Goal: Task Accomplishment & Management: Complete application form

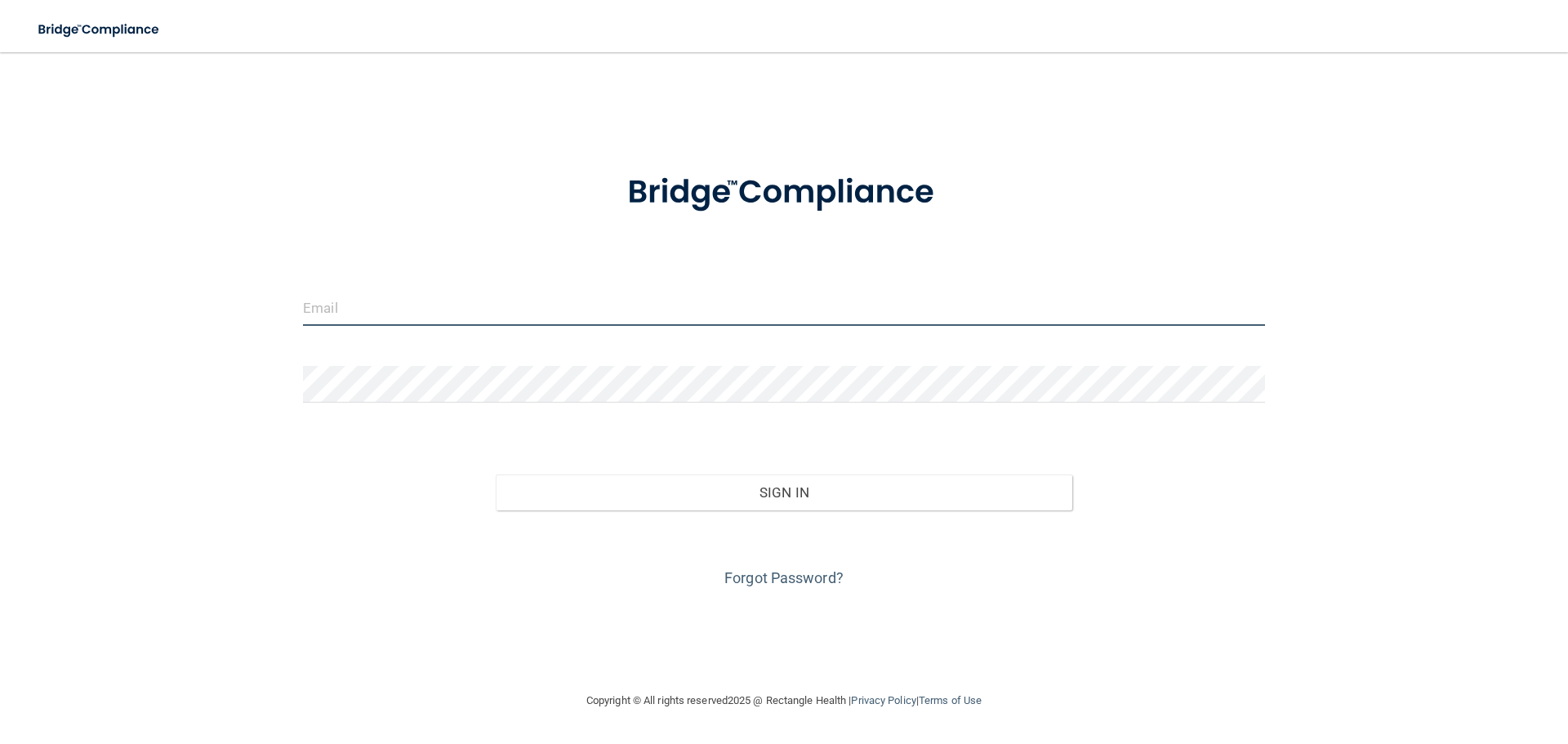
click at [451, 299] on input "email" at bounding box center [784, 307] width 962 height 36
type input "[PERSON_NAME][EMAIL_ADDRESS][DOMAIN_NAME]"
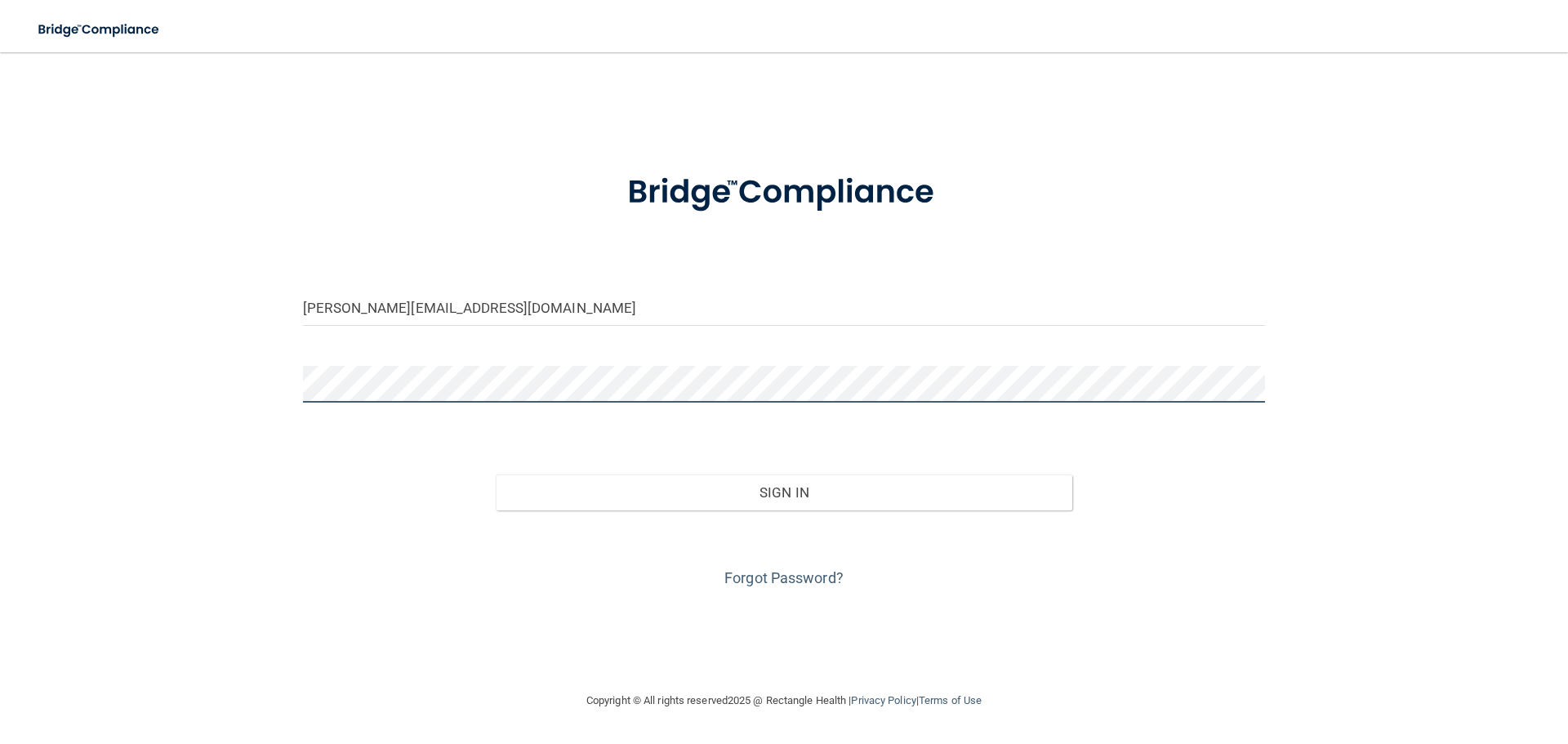
click at [496, 474] on button "Sign In" at bounding box center [785, 492] width 578 height 36
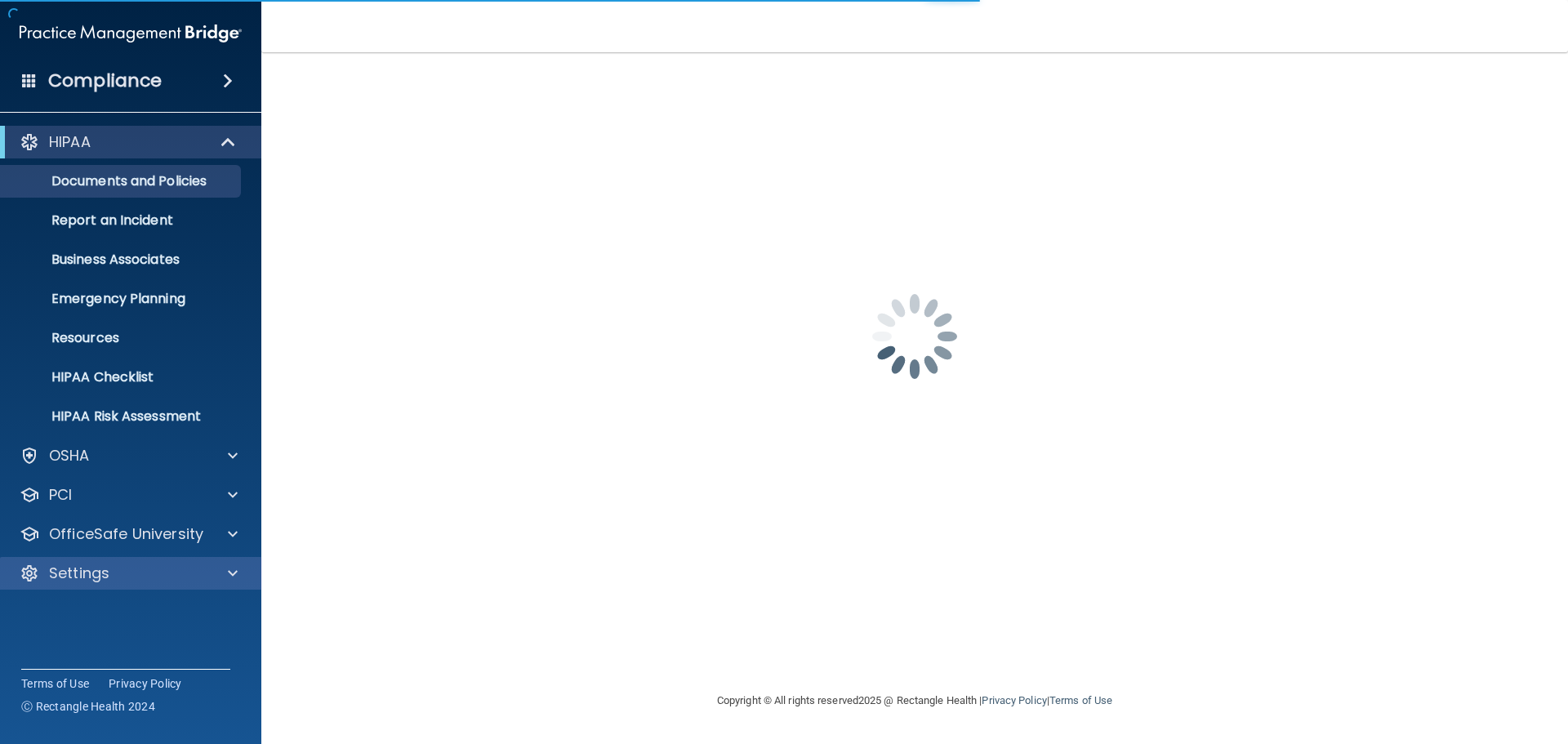
click at [82, 584] on div "Settings" at bounding box center [131, 573] width 262 height 33
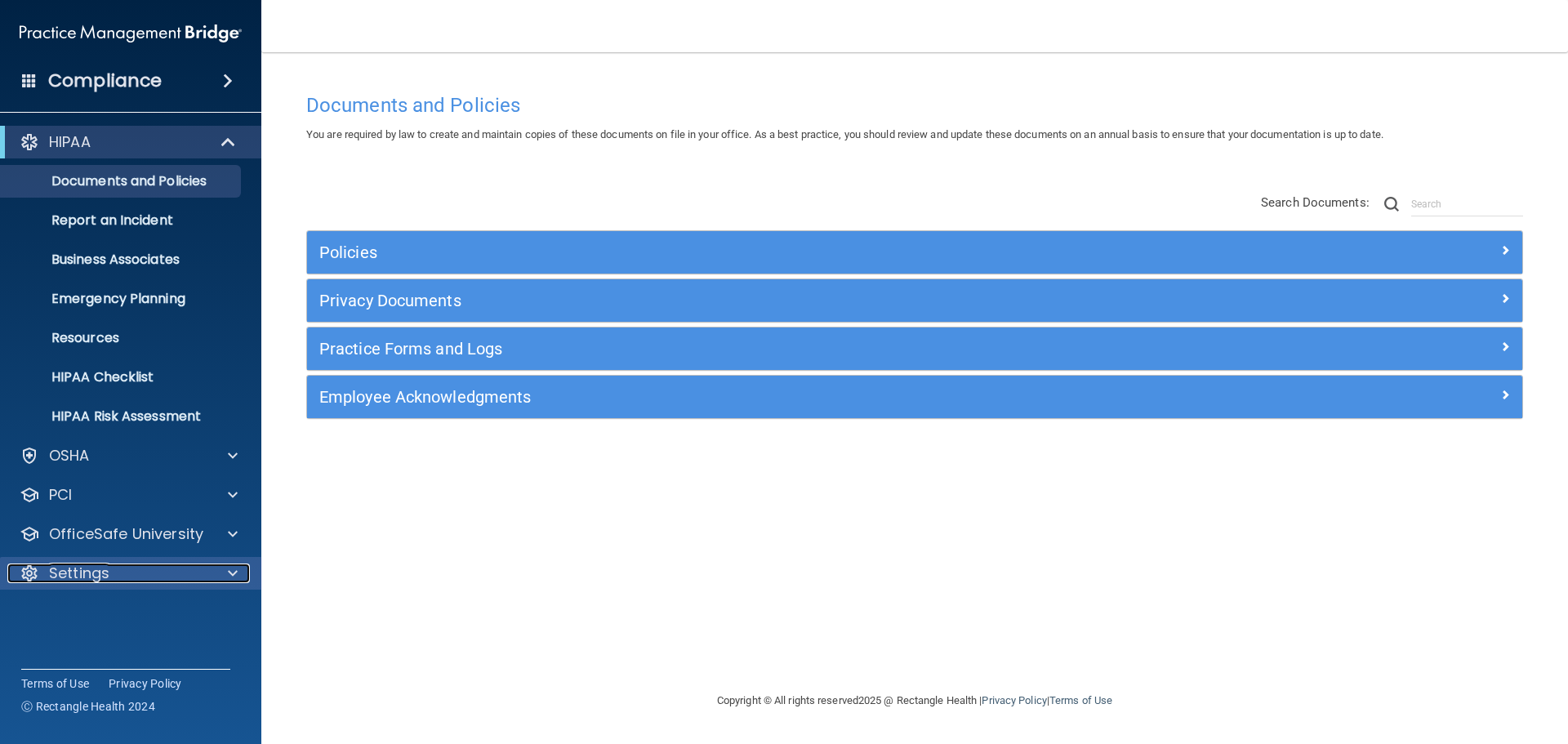
click at [227, 572] on div at bounding box center [230, 573] width 41 height 19
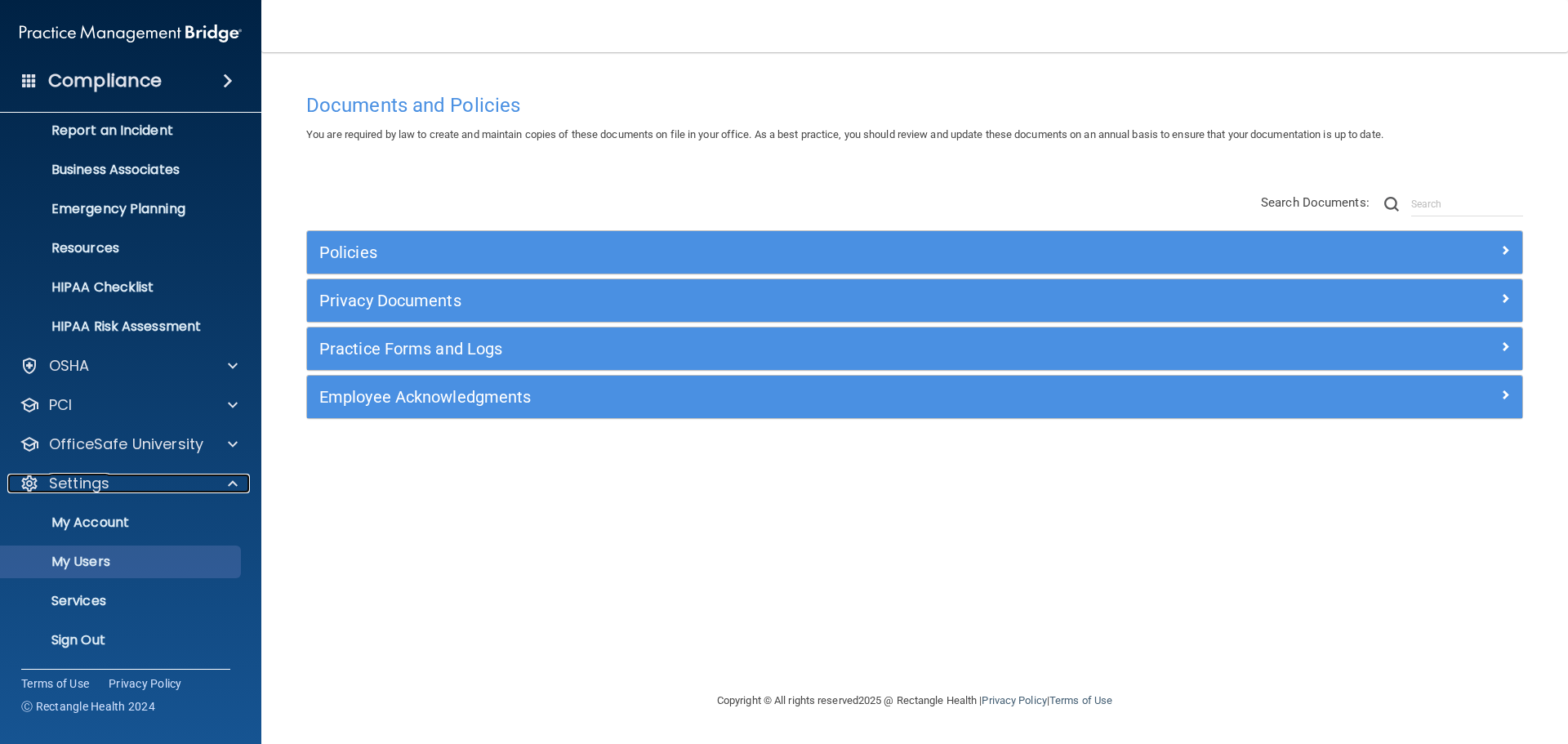
scroll to position [90, 0]
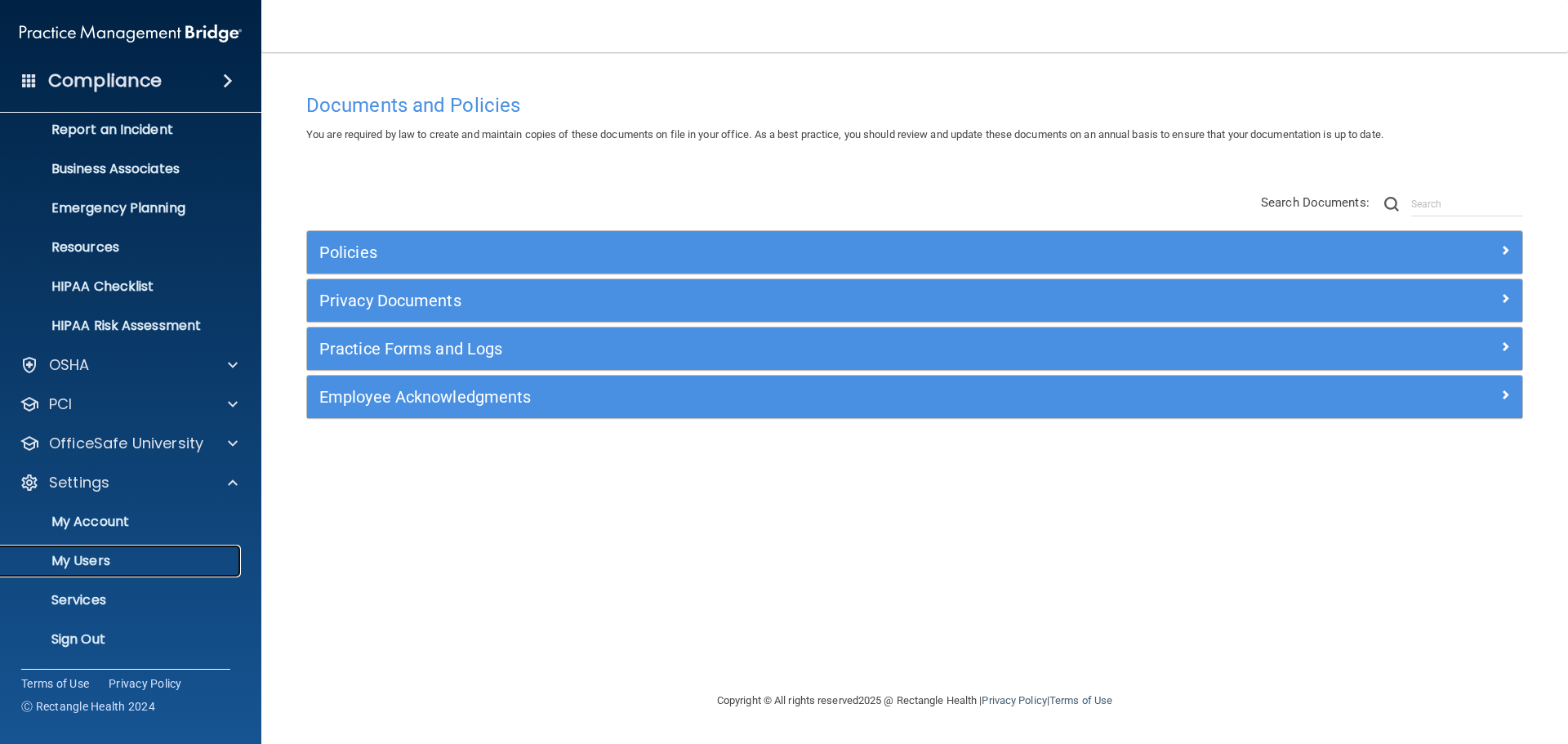
click at [87, 569] on p "My Users" at bounding box center [122, 561] width 223 height 16
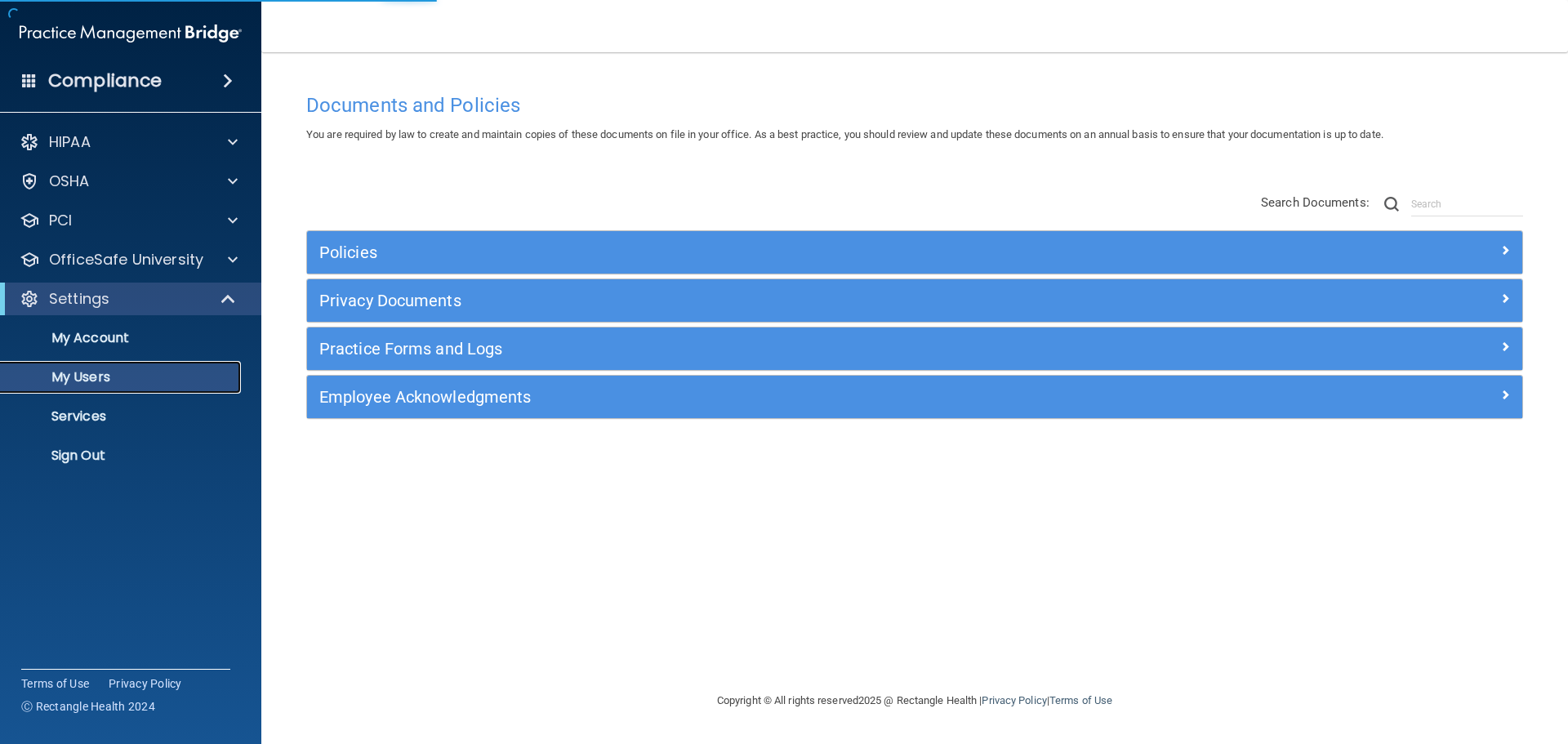
select select "20"
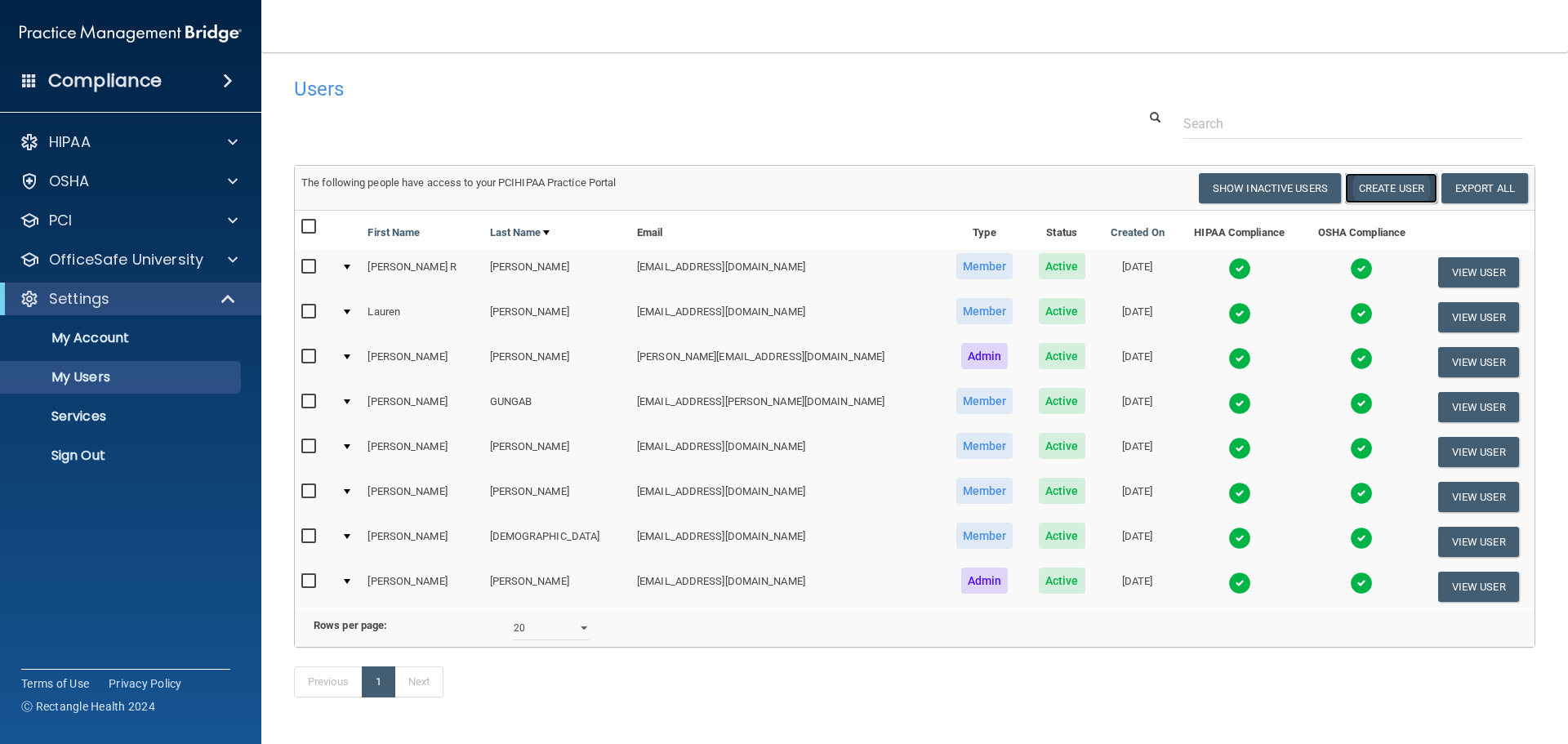
click at [1360, 187] on button "Create User" at bounding box center [1391, 187] width 92 height 30
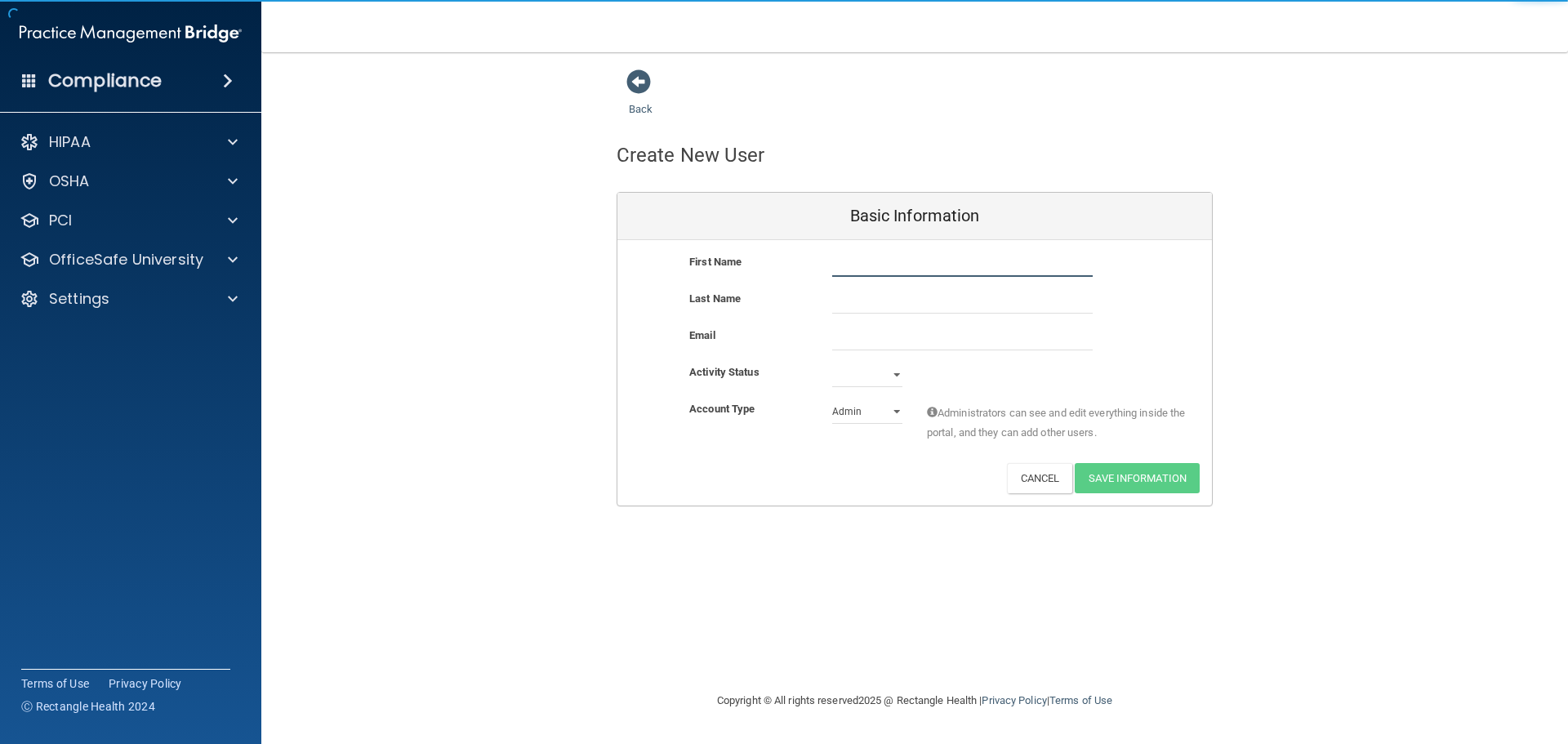
click at [845, 261] on input "text" at bounding box center [962, 265] width 260 height 25
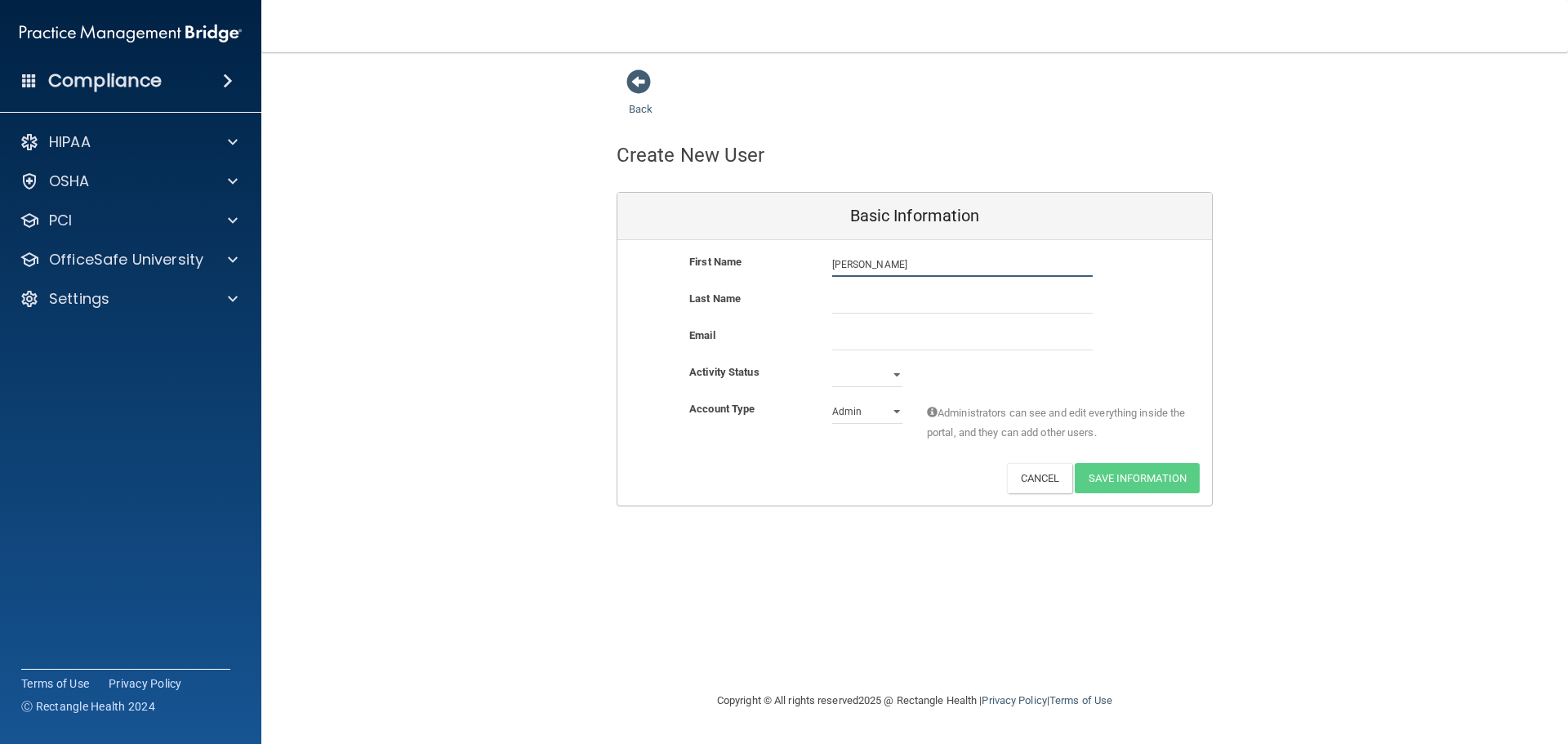
type input "[PERSON_NAME]"
click at [848, 292] on input "text" at bounding box center [962, 301] width 260 height 25
type input "[PERSON_NAME]"
click at [853, 343] on input "email" at bounding box center [962, 339] width 260 height 25
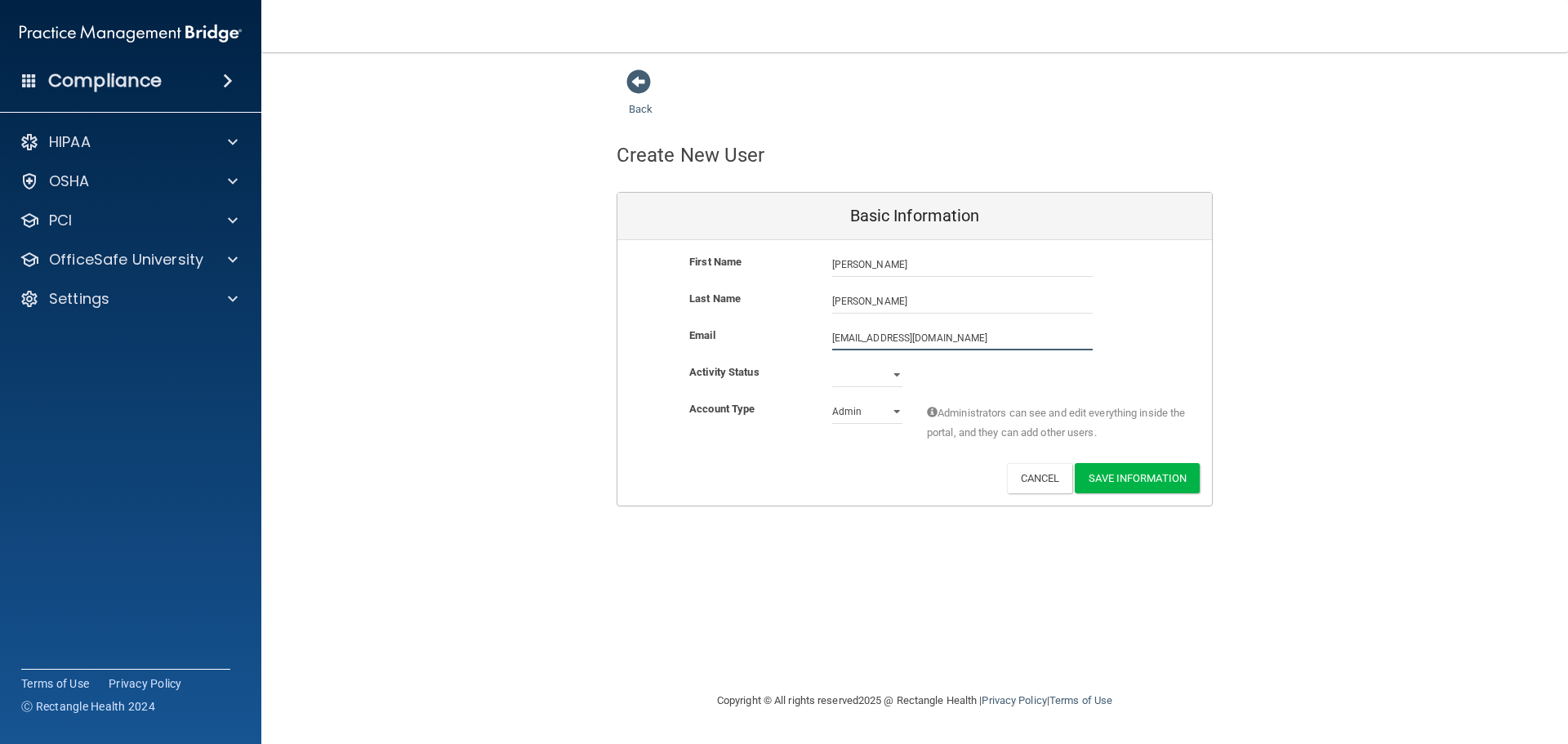
type input "[EMAIL_ADDRESS][DOMAIN_NAME]"
click at [896, 374] on select "Active Inactive" at bounding box center [867, 375] width 70 height 25
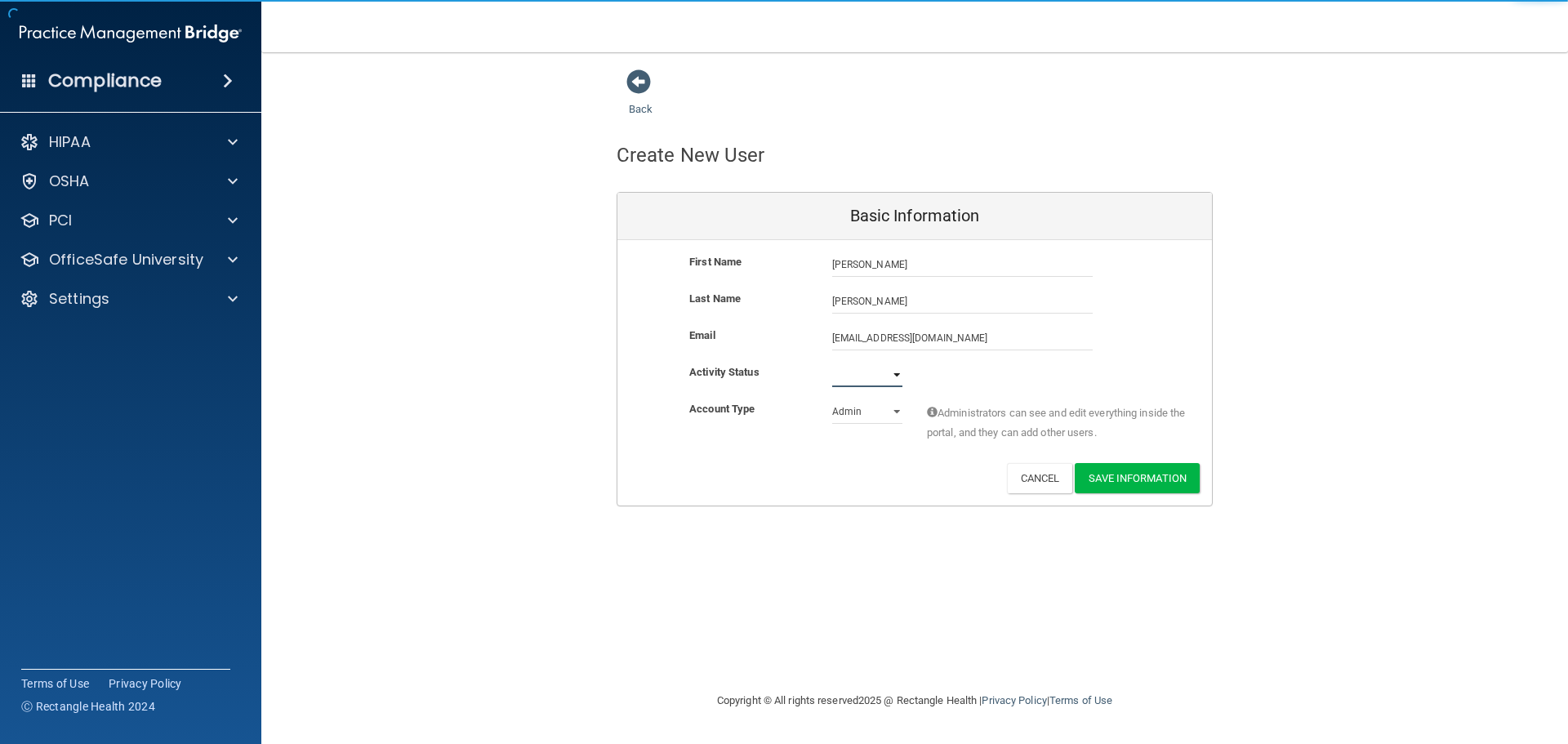
select select "active"
click at [832, 363] on select "Active Inactive" at bounding box center [867, 375] width 70 height 25
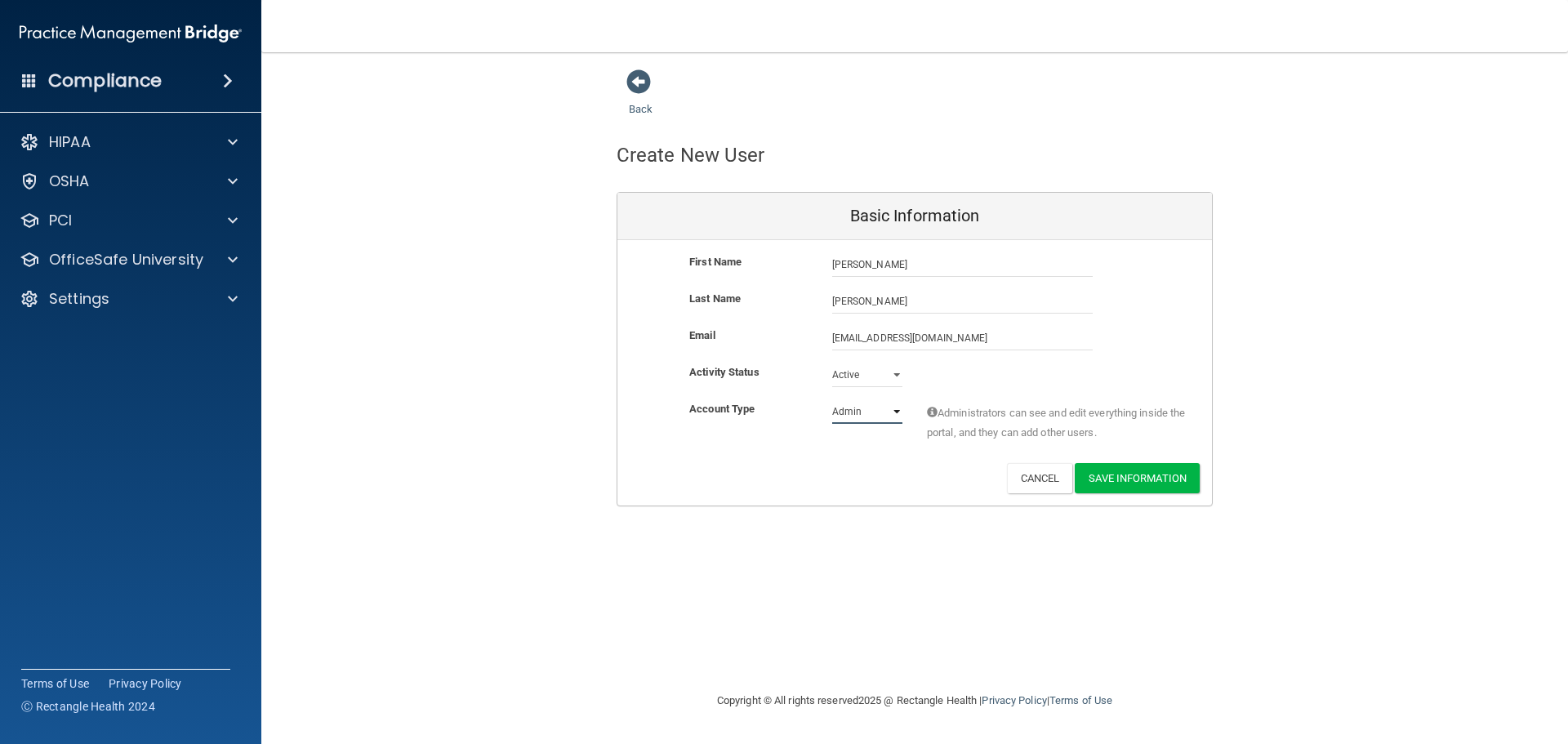
click at [854, 407] on select "Admin Member" at bounding box center [867, 412] width 70 height 25
select select "practice_member"
click at [832, 399] on select "Admin Member" at bounding box center [867, 412] width 70 height 25
click at [1152, 472] on button "Save Information" at bounding box center [1137, 478] width 125 height 30
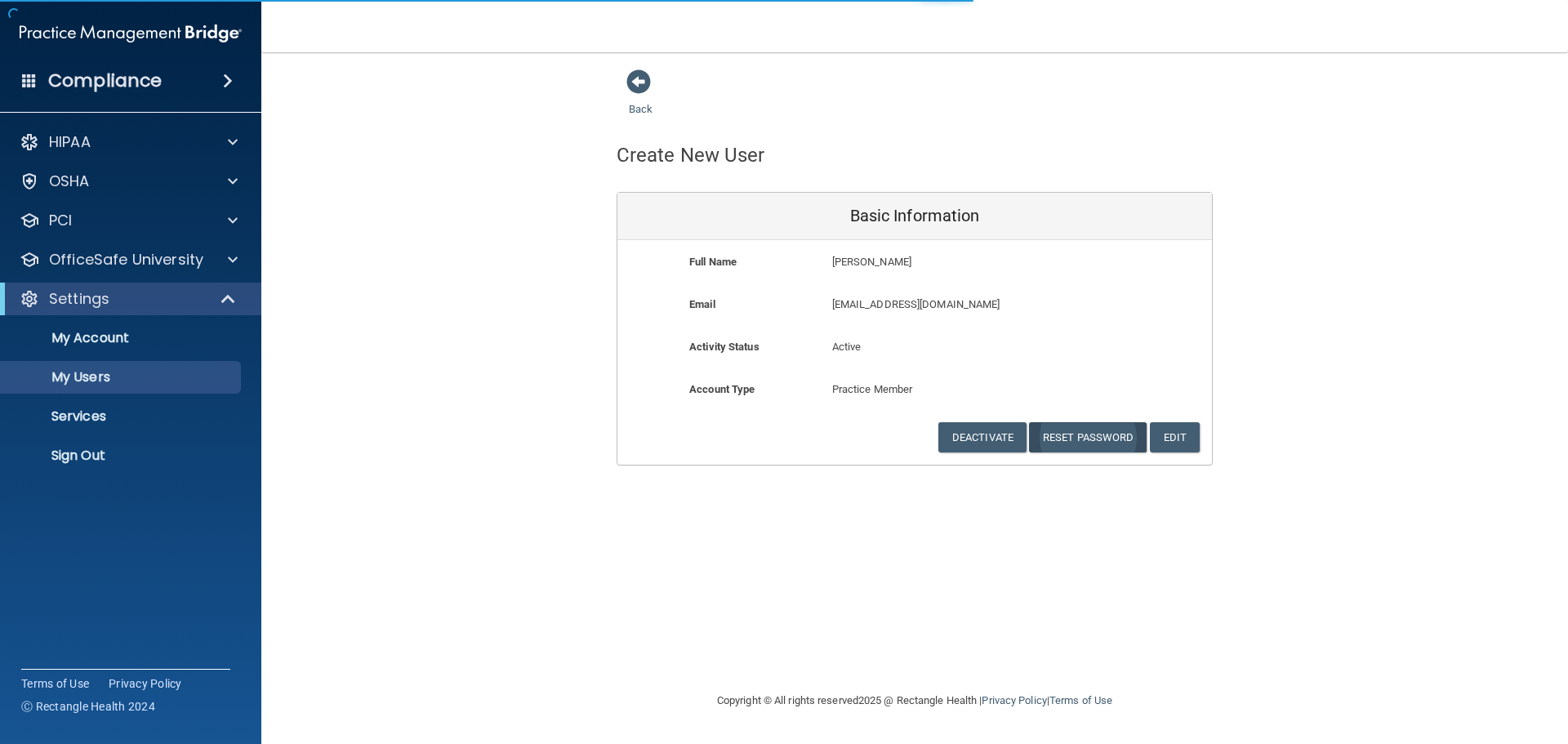
select select "20"
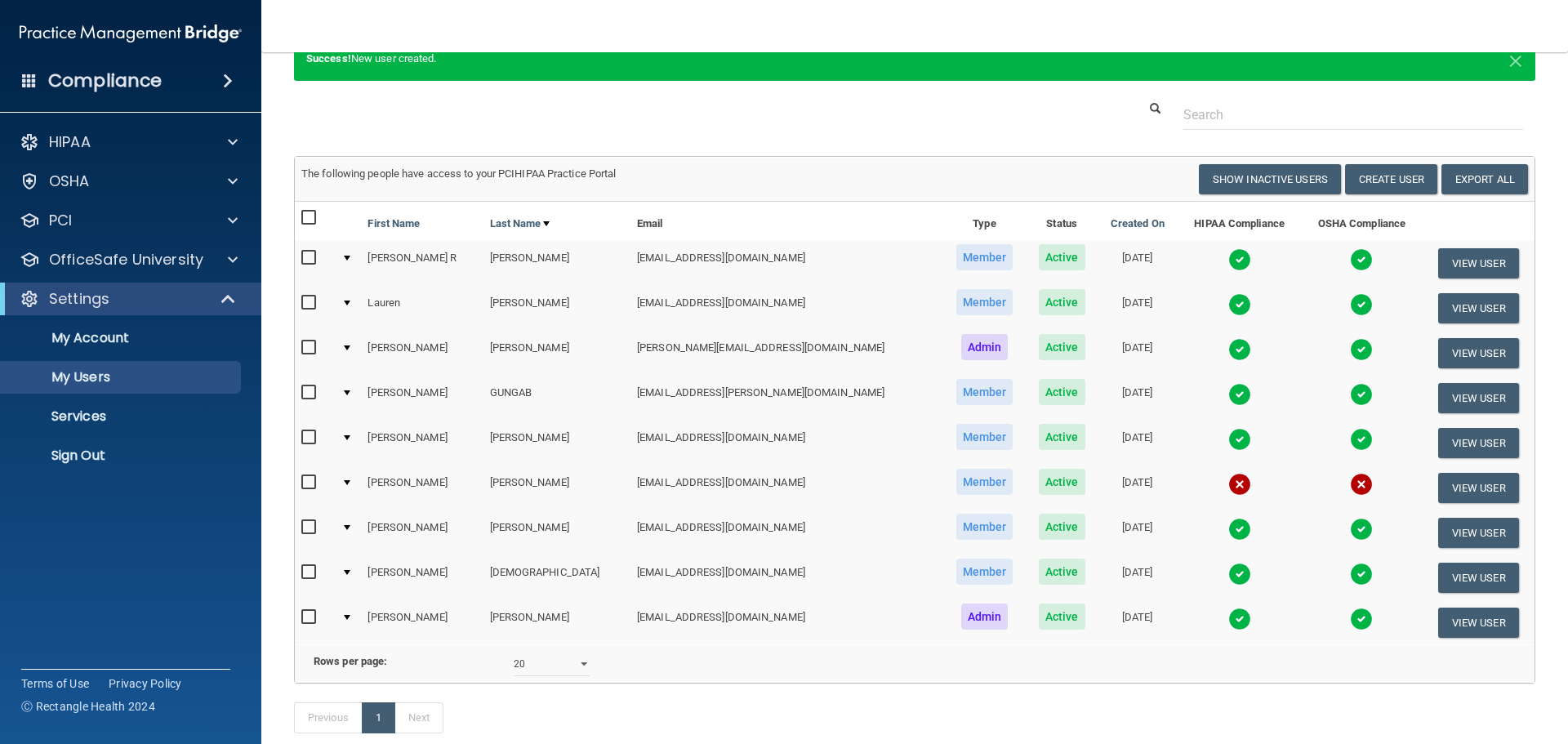
scroll to position [177, 0]
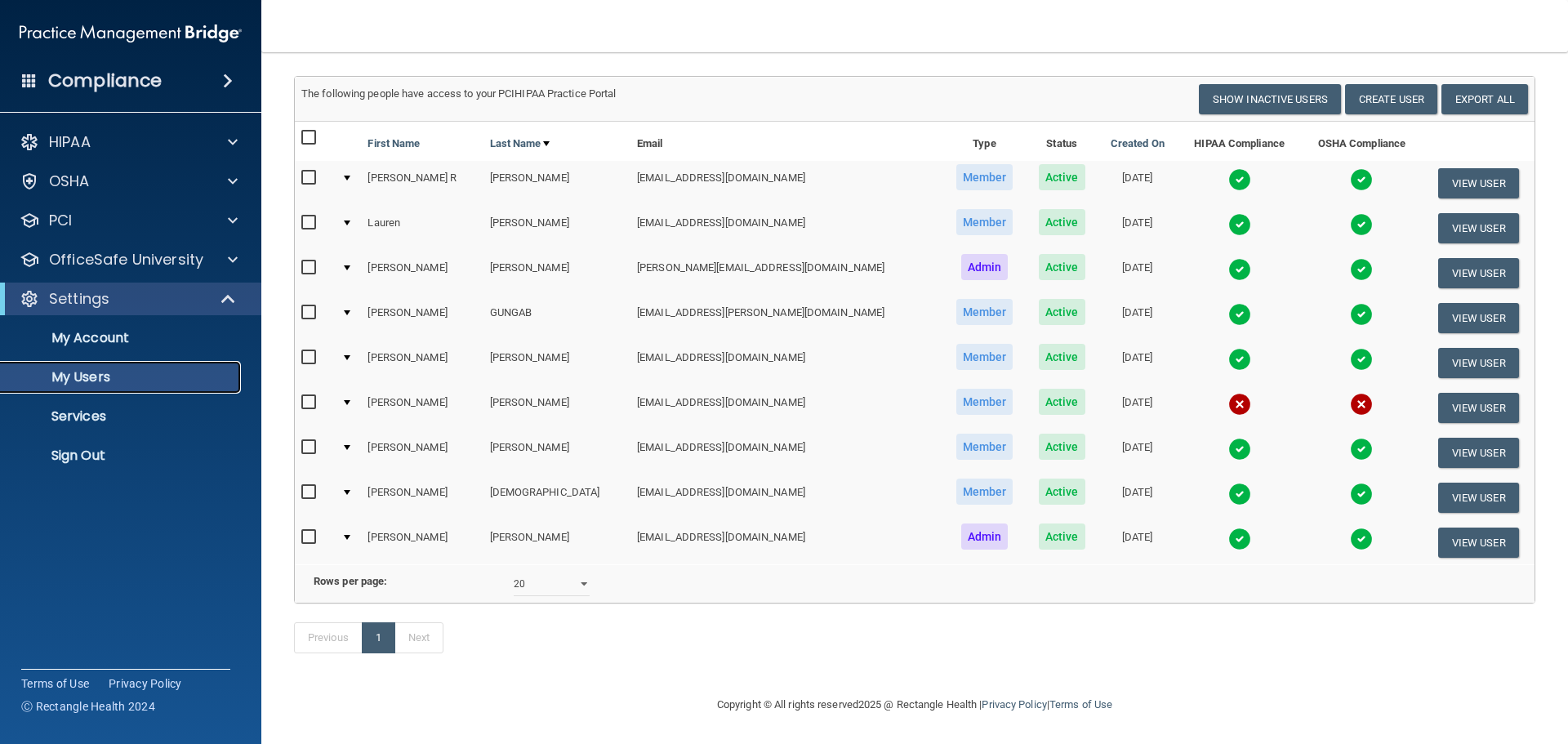
click at [96, 376] on p "My Users" at bounding box center [122, 377] width 223 height 16
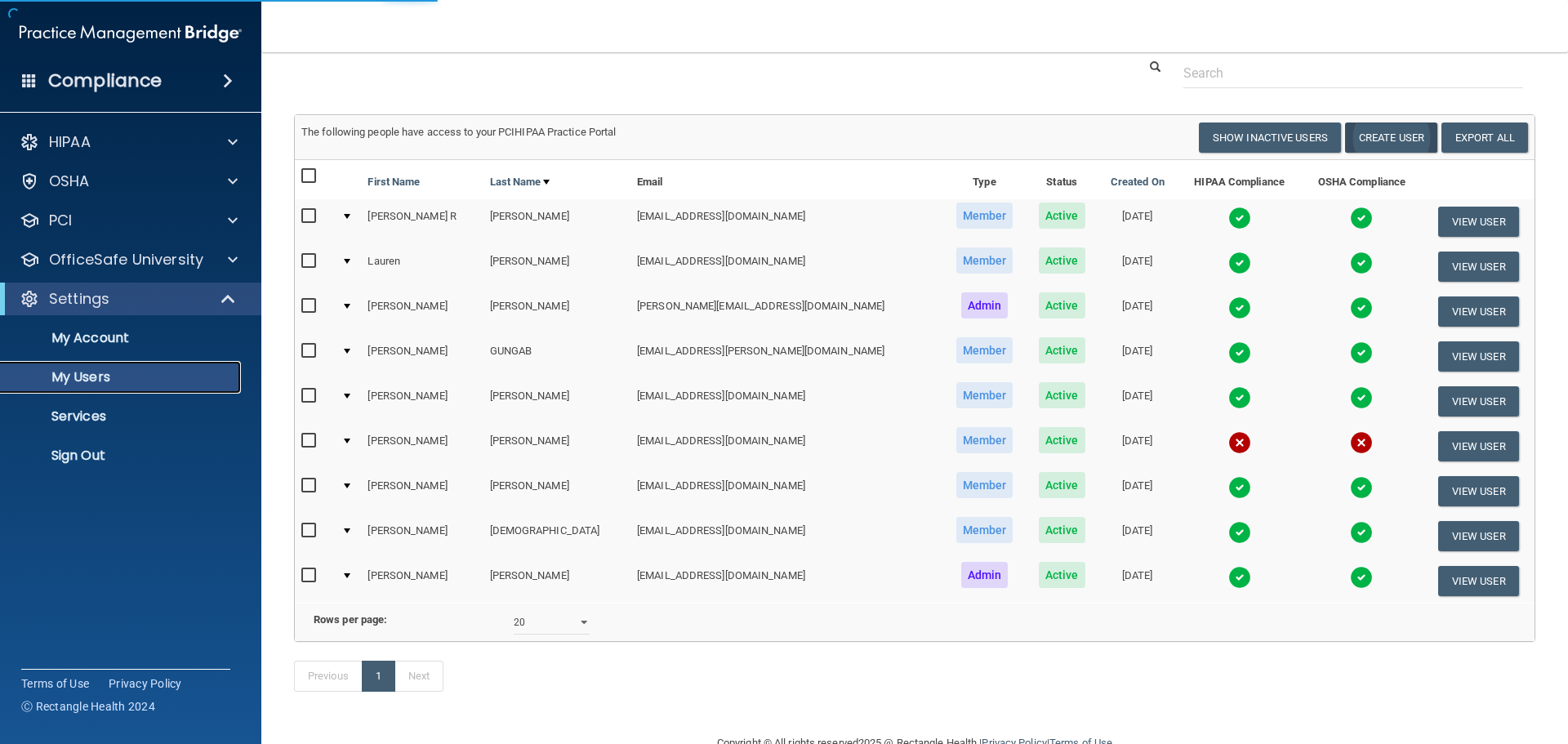
select select "20"
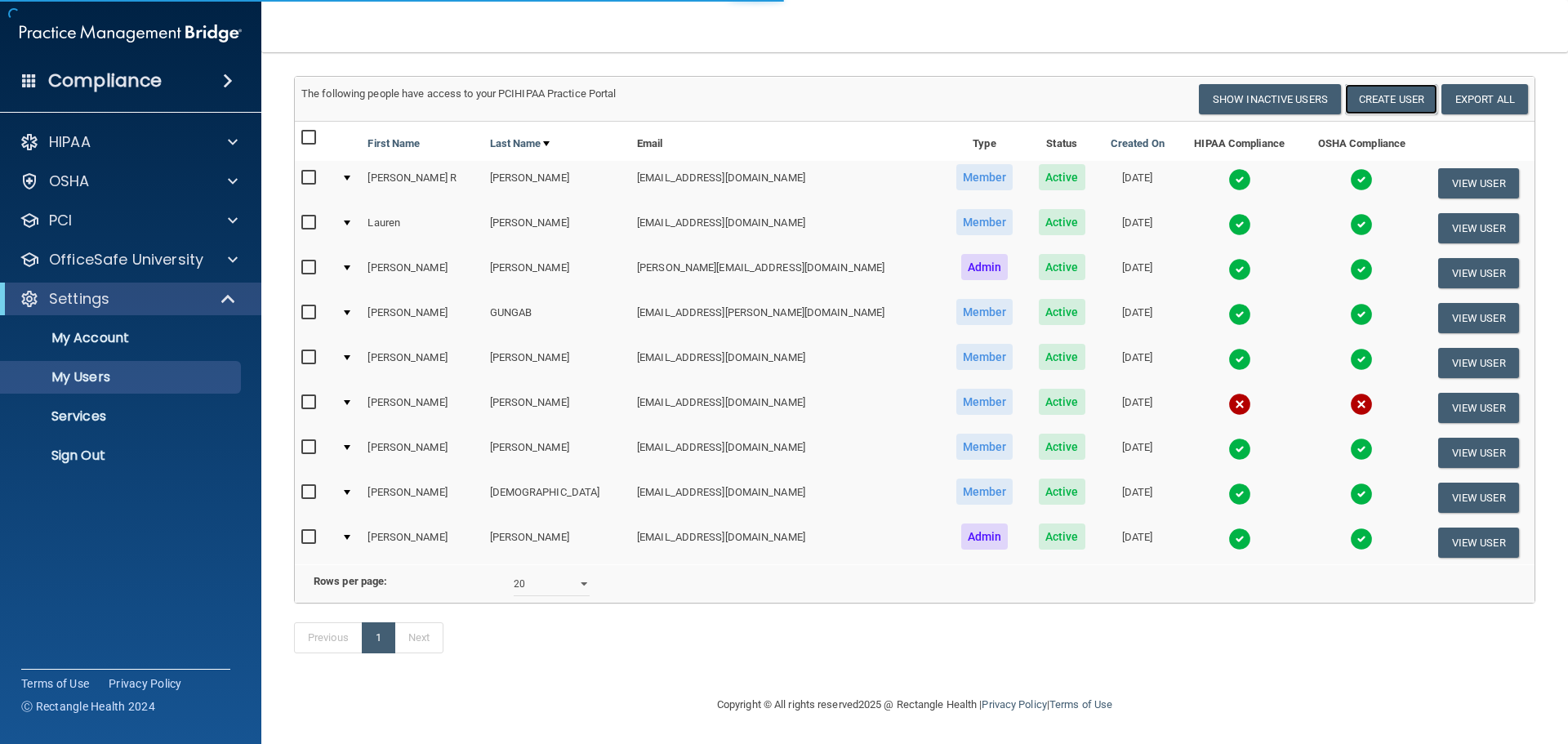
click at [1367, 84] on button "Create User" at bounding box center [1391, 99] width 92 height 30
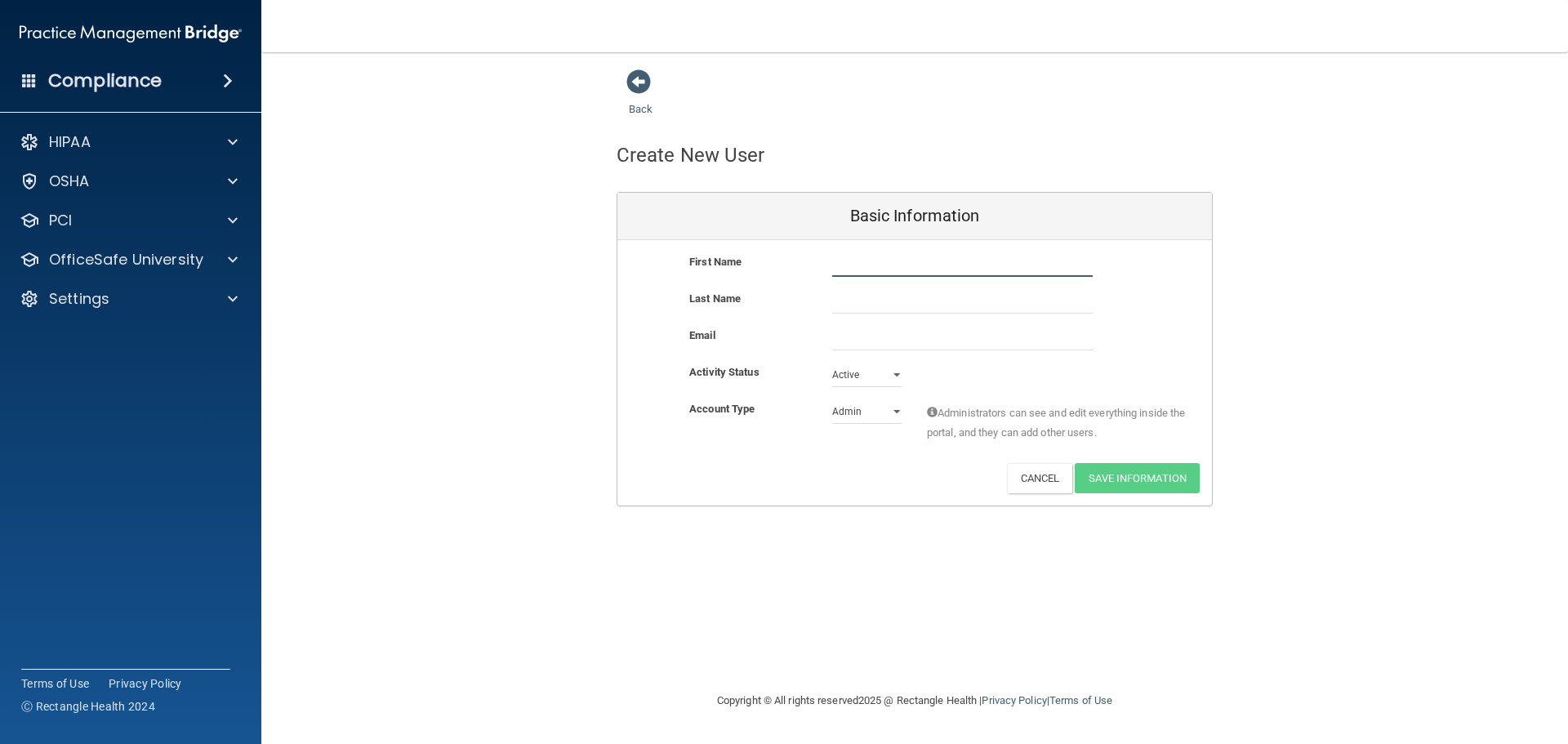
click at [861, 269] on input "text" at bounding box center [962, 265] width 260 height 25
type input "Crystal"
click at [839, 294] on input "text" at bounding box center [962, 301] width 260 height 25
type input "[PERSON_NAME]"
click at [882, 343] on input "email" at bounding box center [962, 339] width 260 height 25
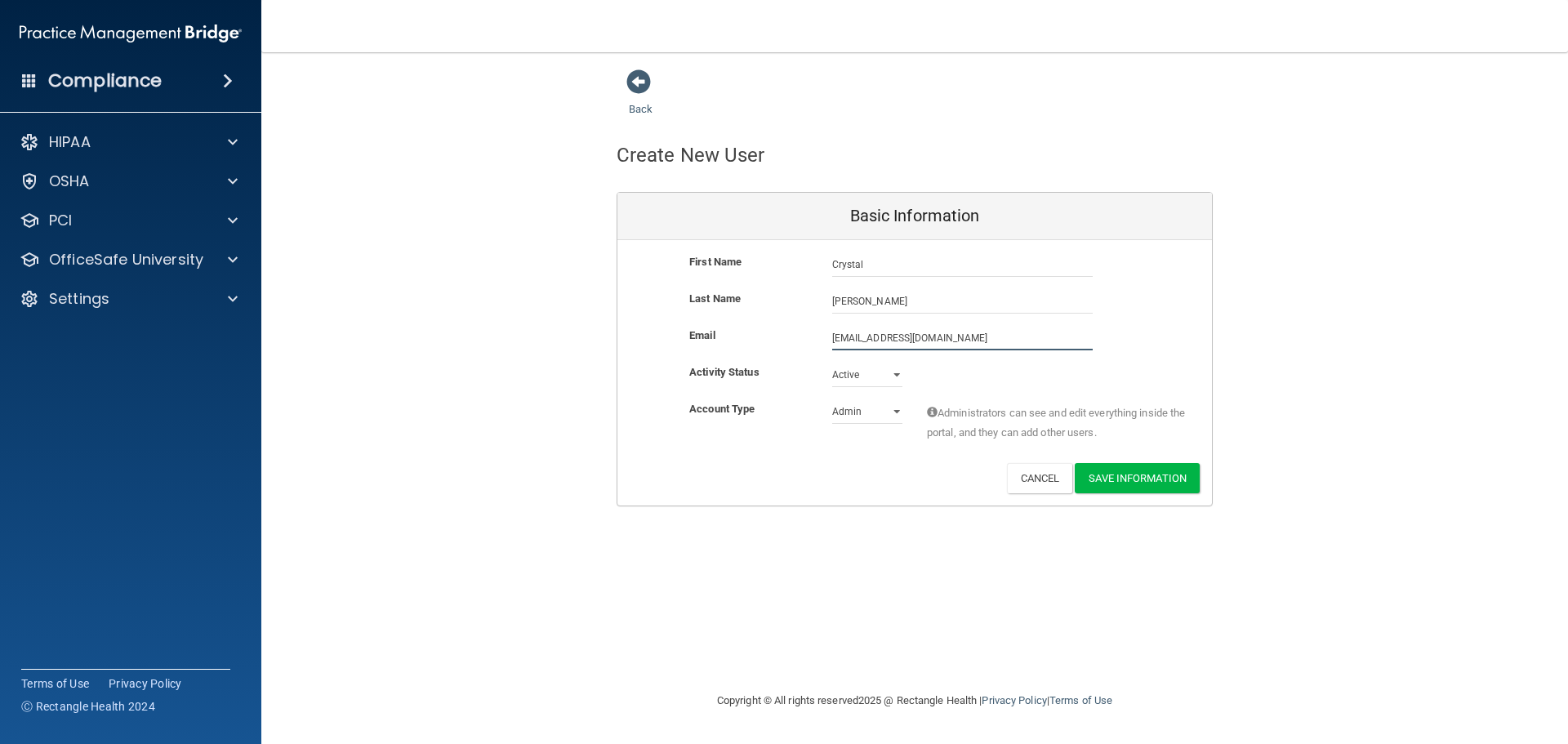
type input "[EMAIL_ADDRESS][DOMAIN_NAME]"
click at [878, 378] on select "Active Inactive" at bounding box center [867, 378] width 70 height 25
click at [832, 363] on select "Active Inactive" at bounding box center [867, 375] width 70 height 25
click at [884, 408] on select "Admin Member" at bounding box center [867, 412] width 70 height 25
select select "practice_member"
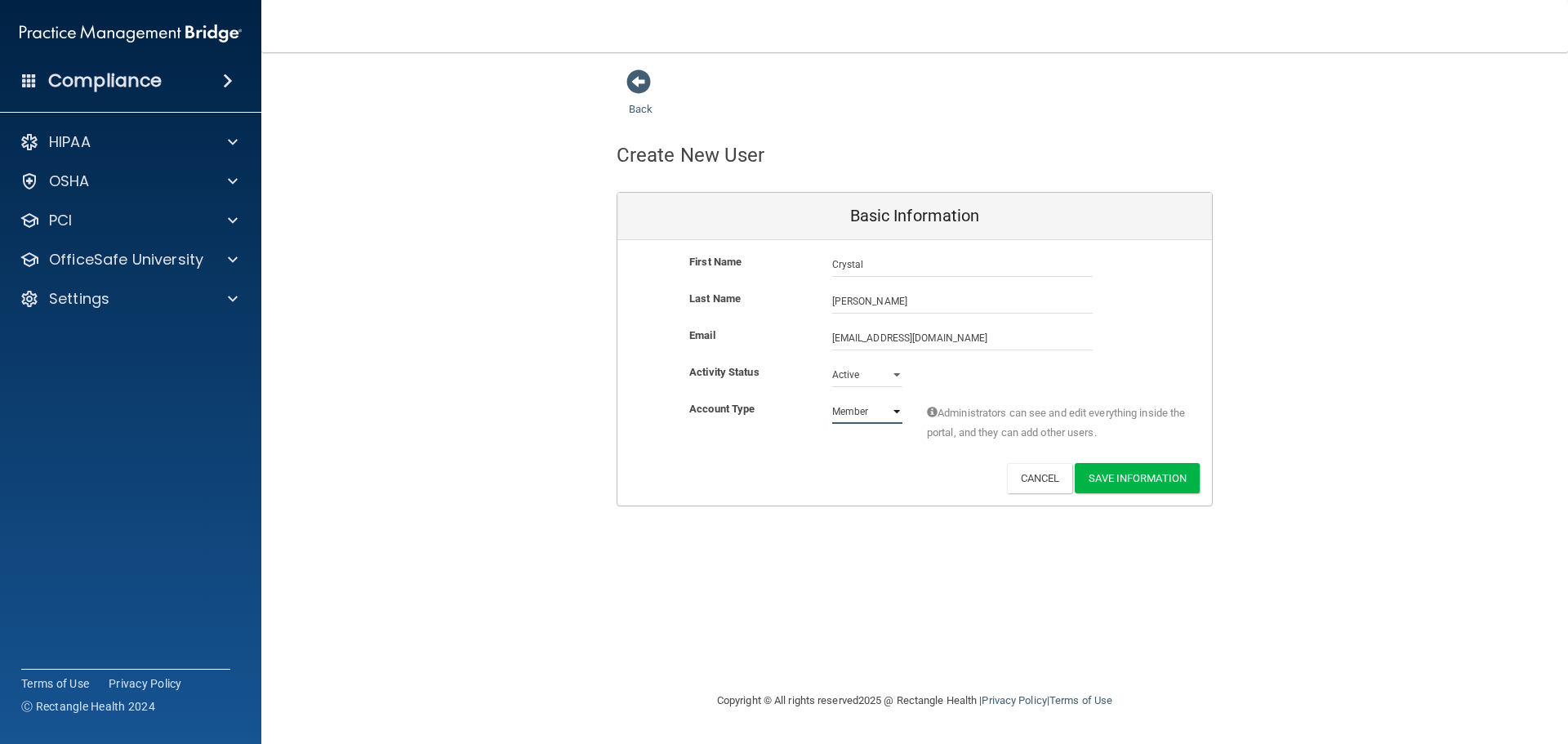
click at [832, 399] on select "Admin Member" at bounding box center [867, 412] width 70 height 25
click at [1115, 474] on button "Save Information" at bounding box center [1137, 478] width 125 height 30
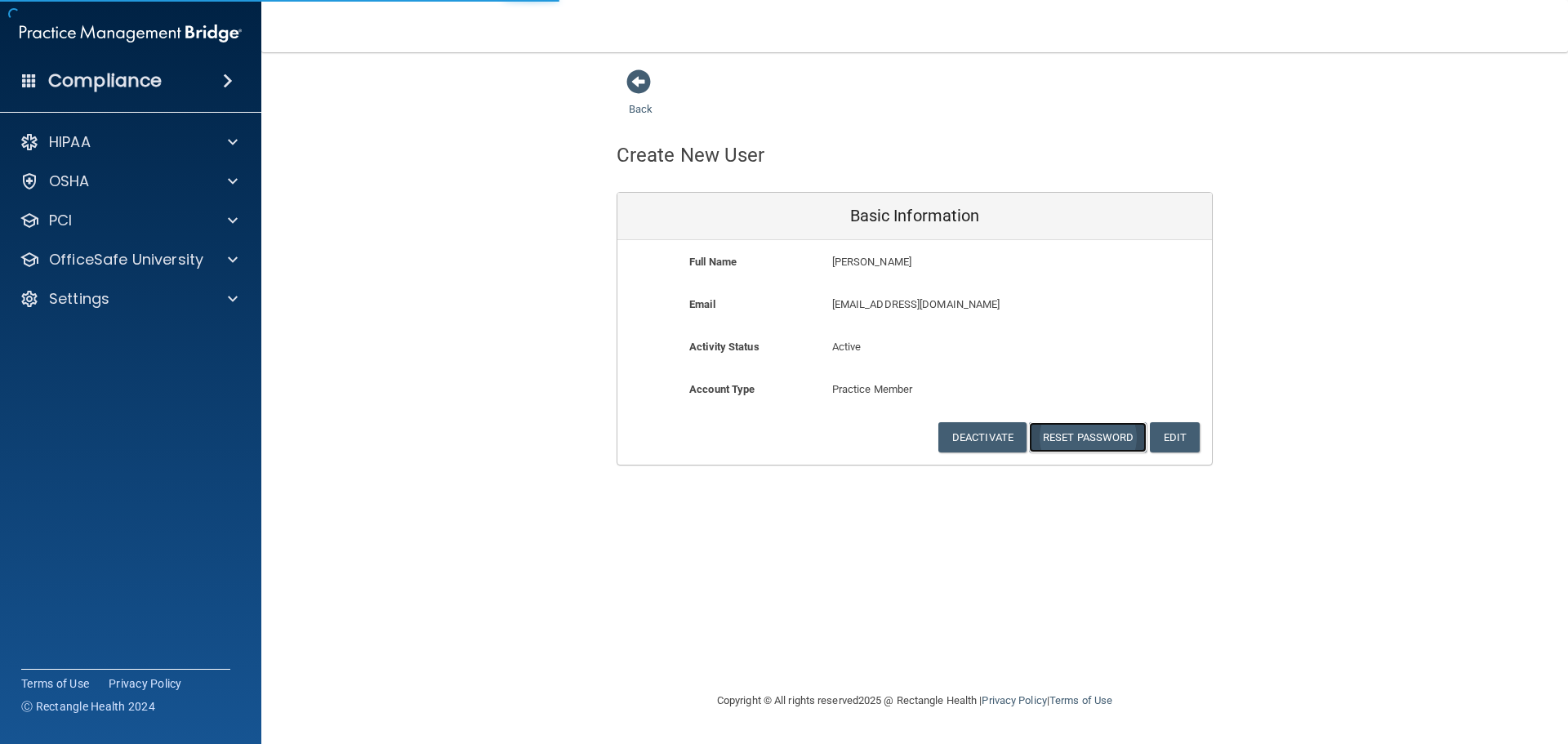
click at [1073, 441] on button "Reset Password" at bounding box center [1087, 437] width 118 height 30
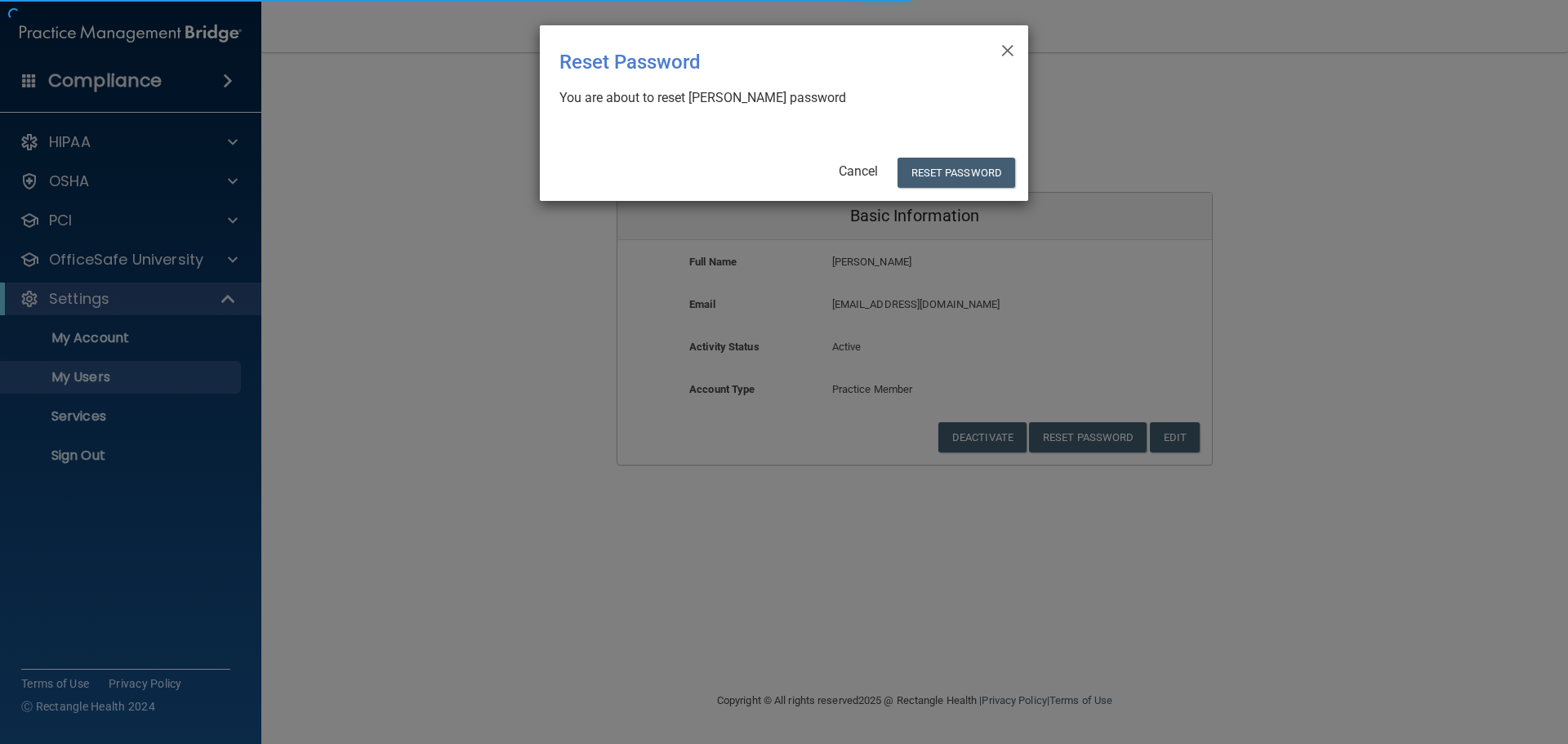
select select "20"
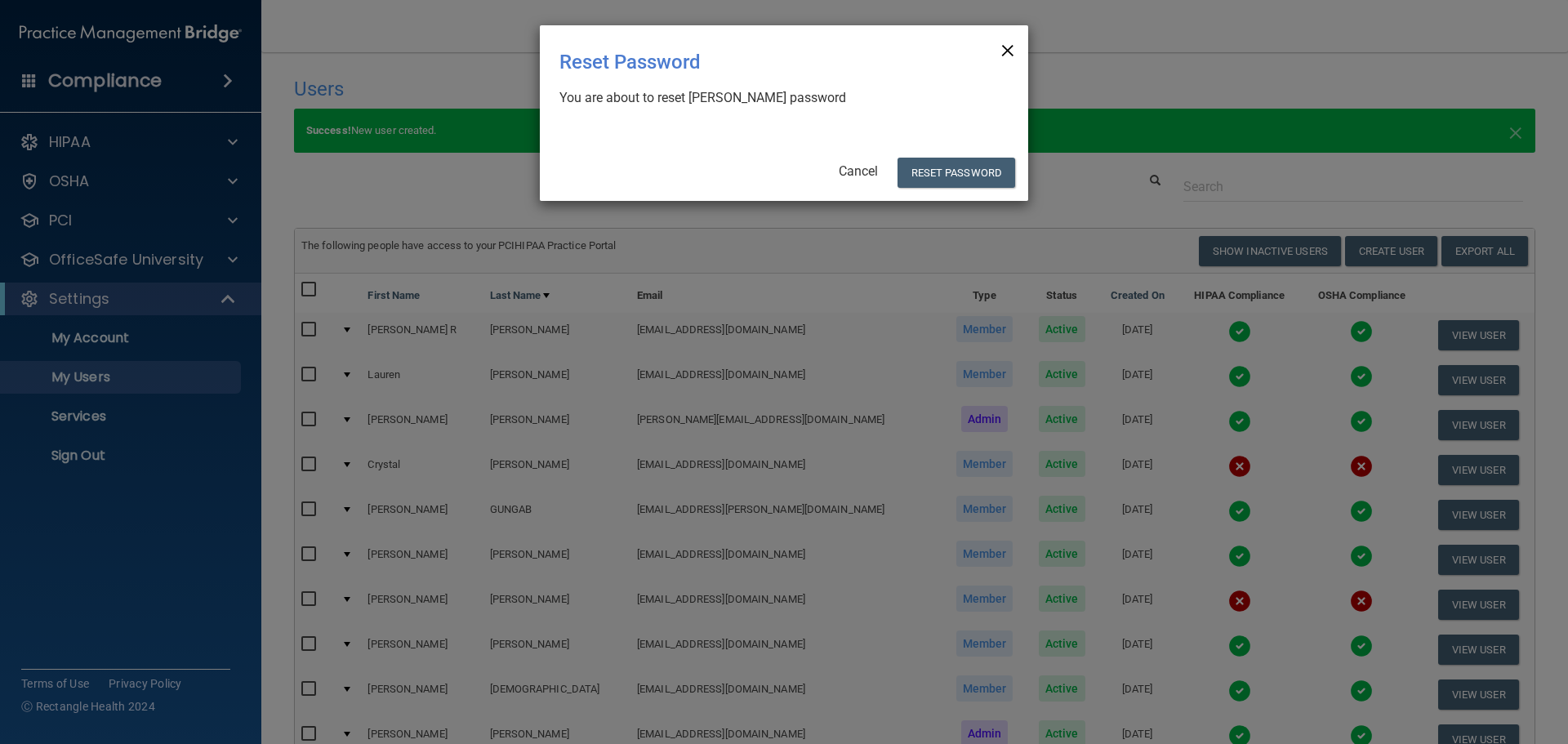
click at [1012, 50] on span "×" at bounding box center [1007, 48] width 14 height 33
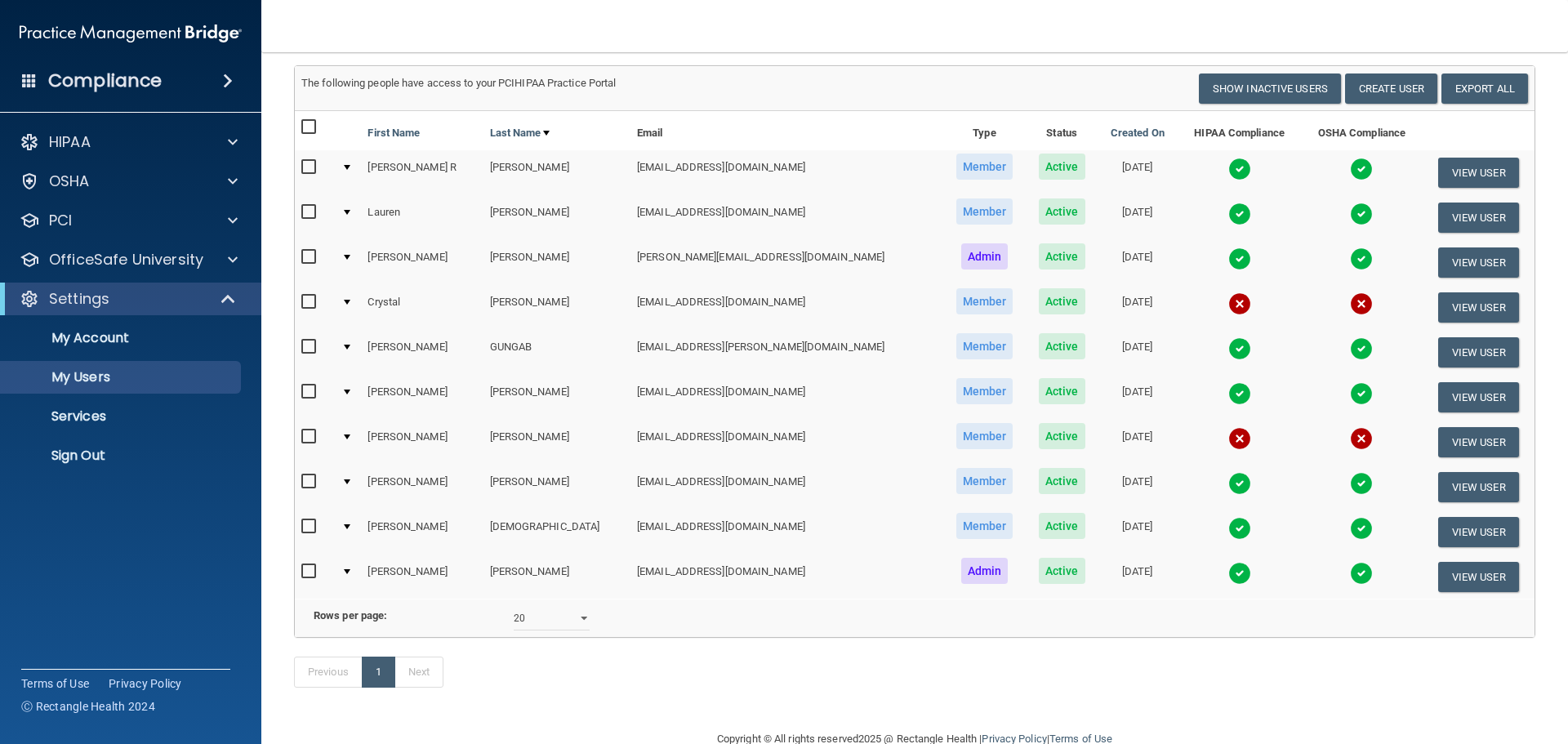
scroll to position [163, 0]
click at [1379, 90] on button "Create User" at bounding box center [1391, 87] width 92 height 30
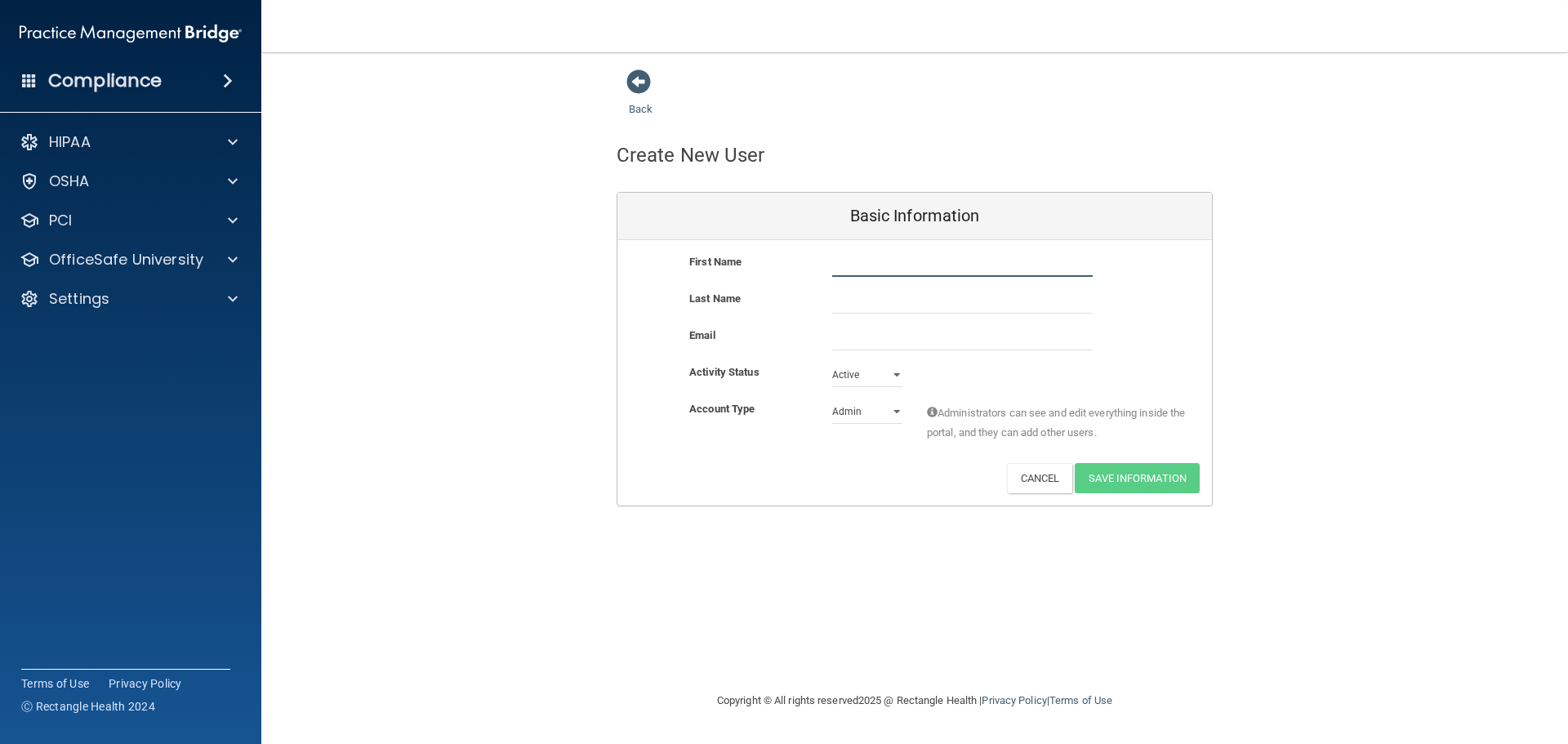
click at [862, 257] on input "text" at bounding box center [962, 265] width 260 height 25
type input "[PERSON_NAME]"
click at [846, 301] on input "text" at bounding box center [962, 301] width 260 height 25
type input "[PERSON_NAME]"
click at [848, 337] on input "email" at bounding box center [962, 339] width 260 height 25
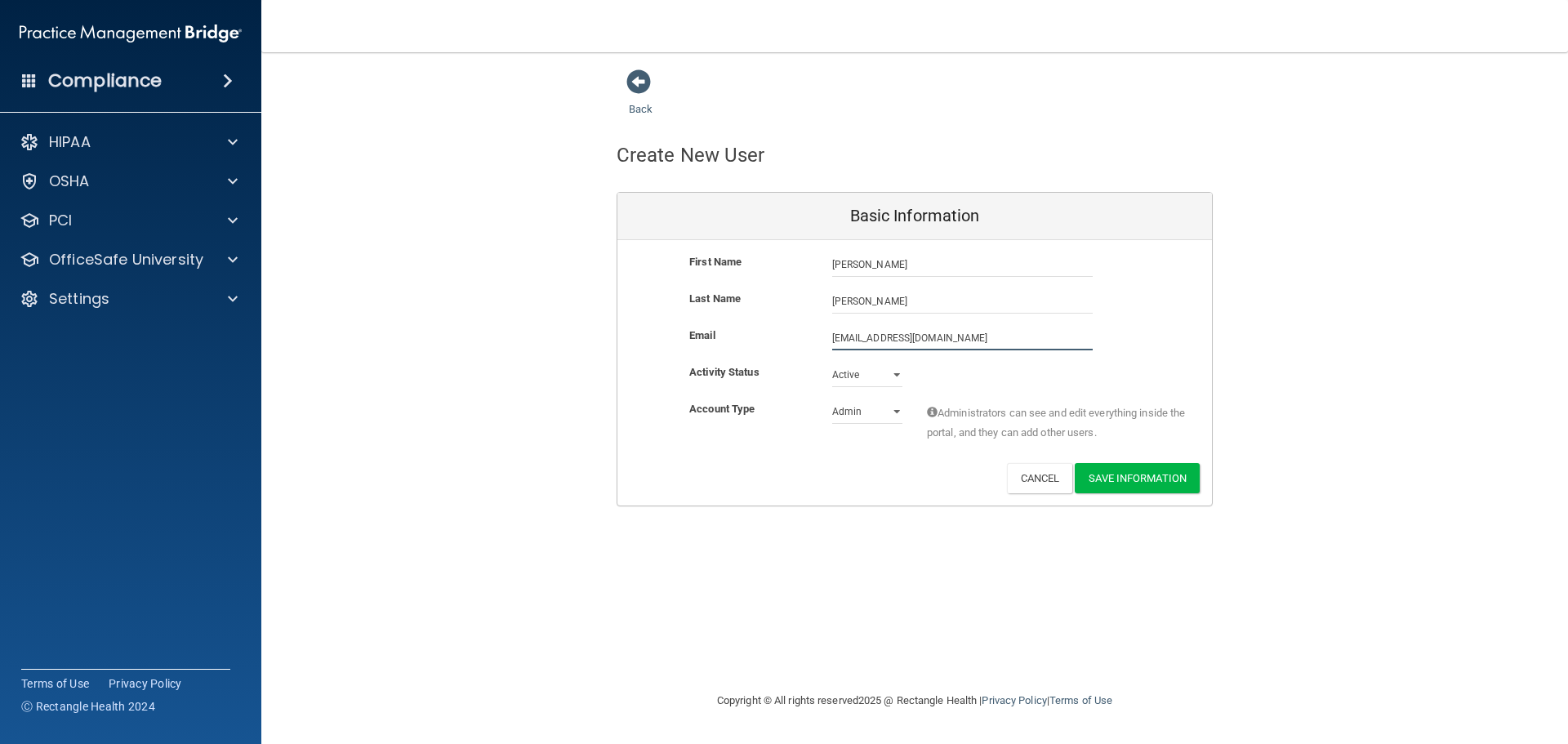
type input "[EMAIL_ADDRESS][DOMAIN_NAME]"
click at [885, 375] on select "Active Inactive" at bounding box center [867, 378] width 70 height 25
click at [889, 385] on select "Active Inactive" at bounding box center [867, 375] width 70 height 25
click at [880, 411] on select "Admin Member" at bounding box center [867, 412] width 70 height 25
select select "practice_member"
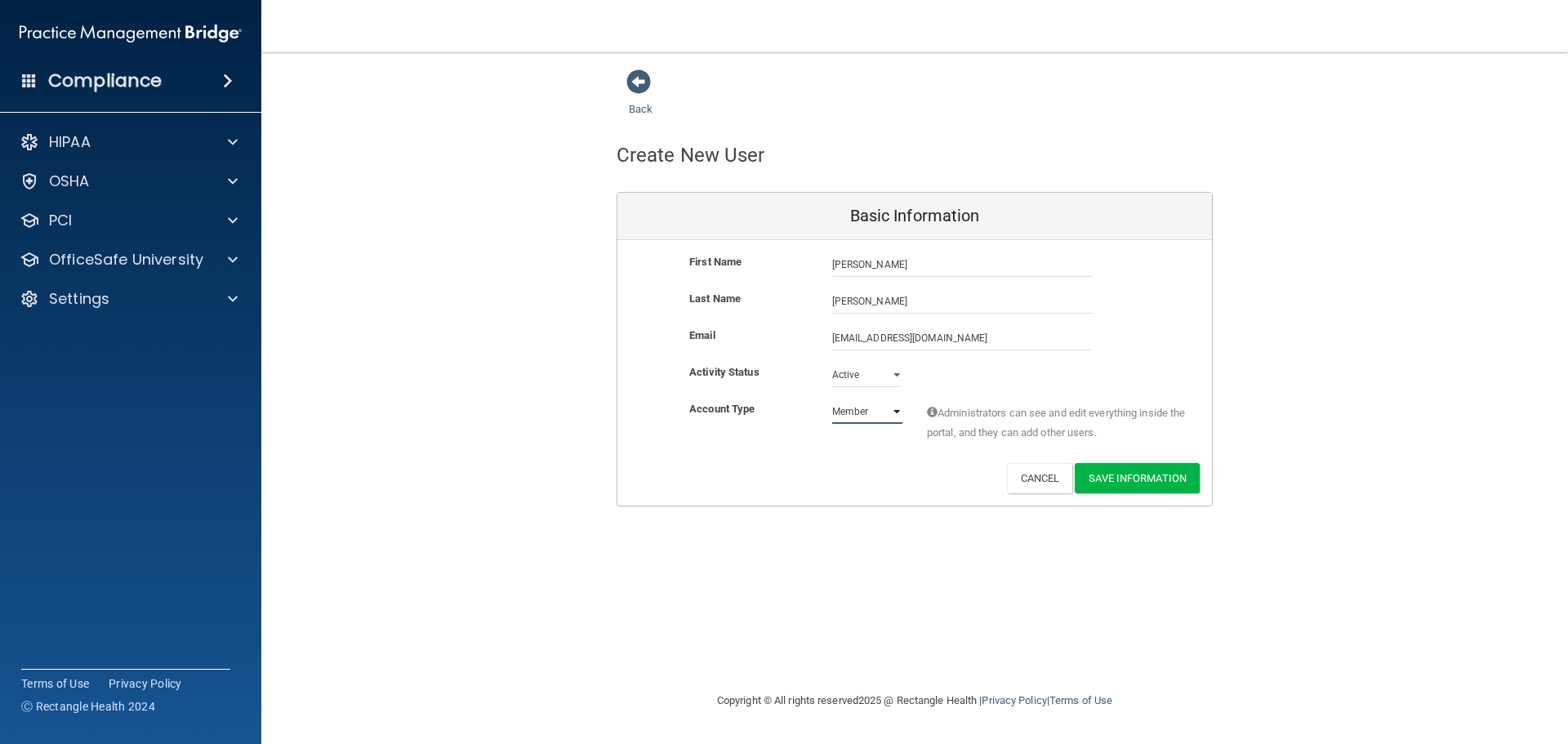
click at [832, 399] on select "Admin Member" at bounding box center [867, 412] width 70 height 25
click at [1130, 475] on button "Save Information" at bounding box center [1137, 478] width 125 height 30
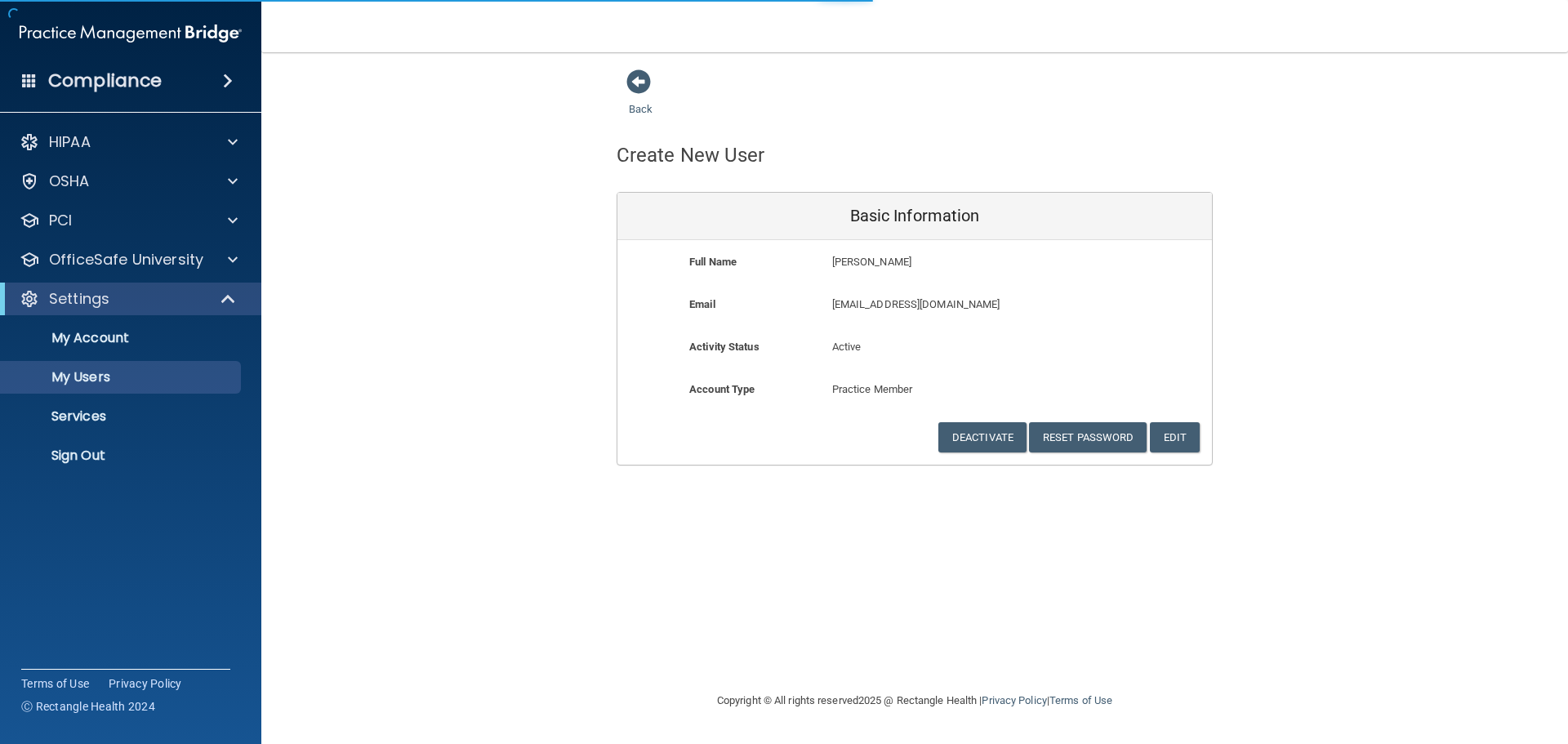
select select "20"
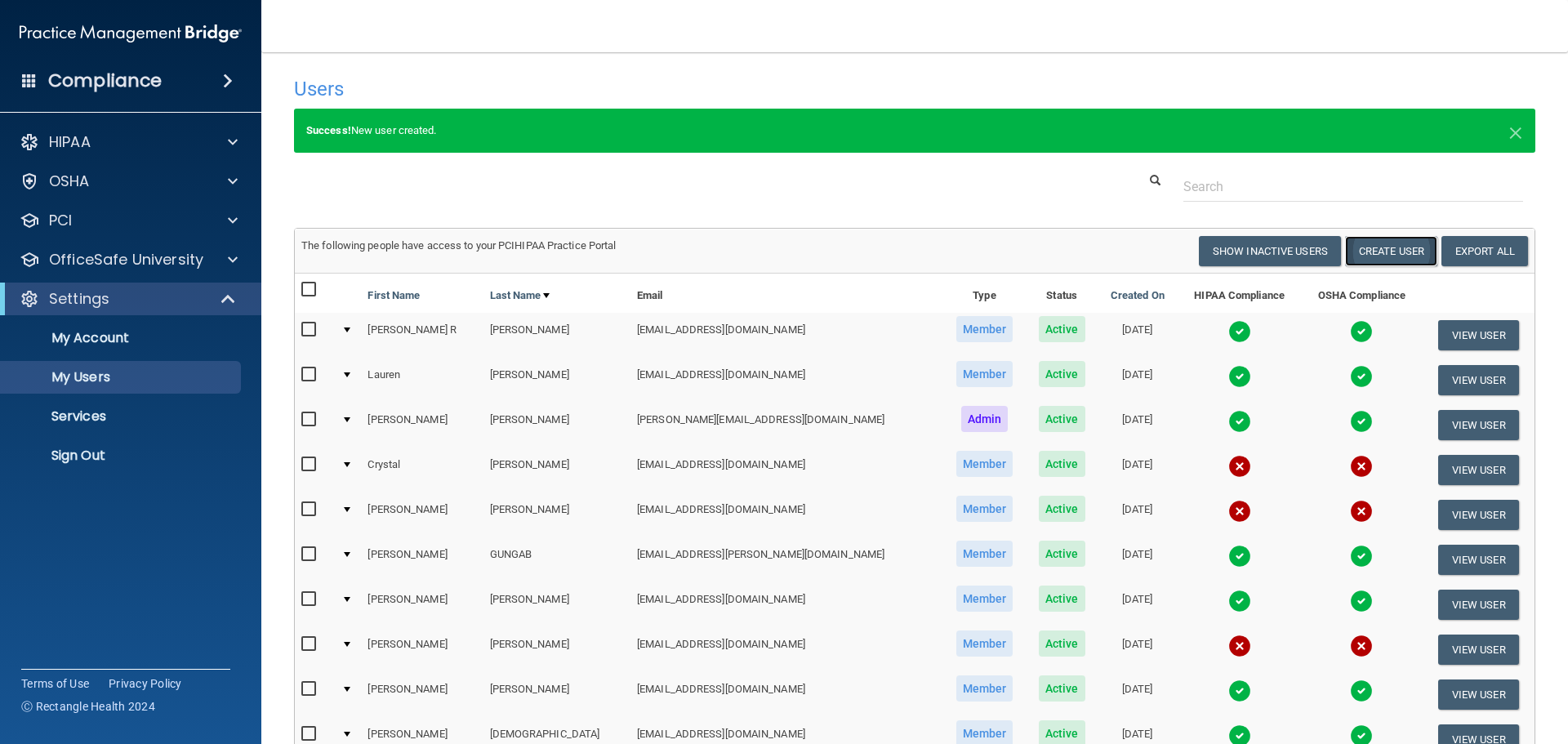
click at [1362, 257] on button "Create User" at bounding box center [1391, 251] width 92 height 30
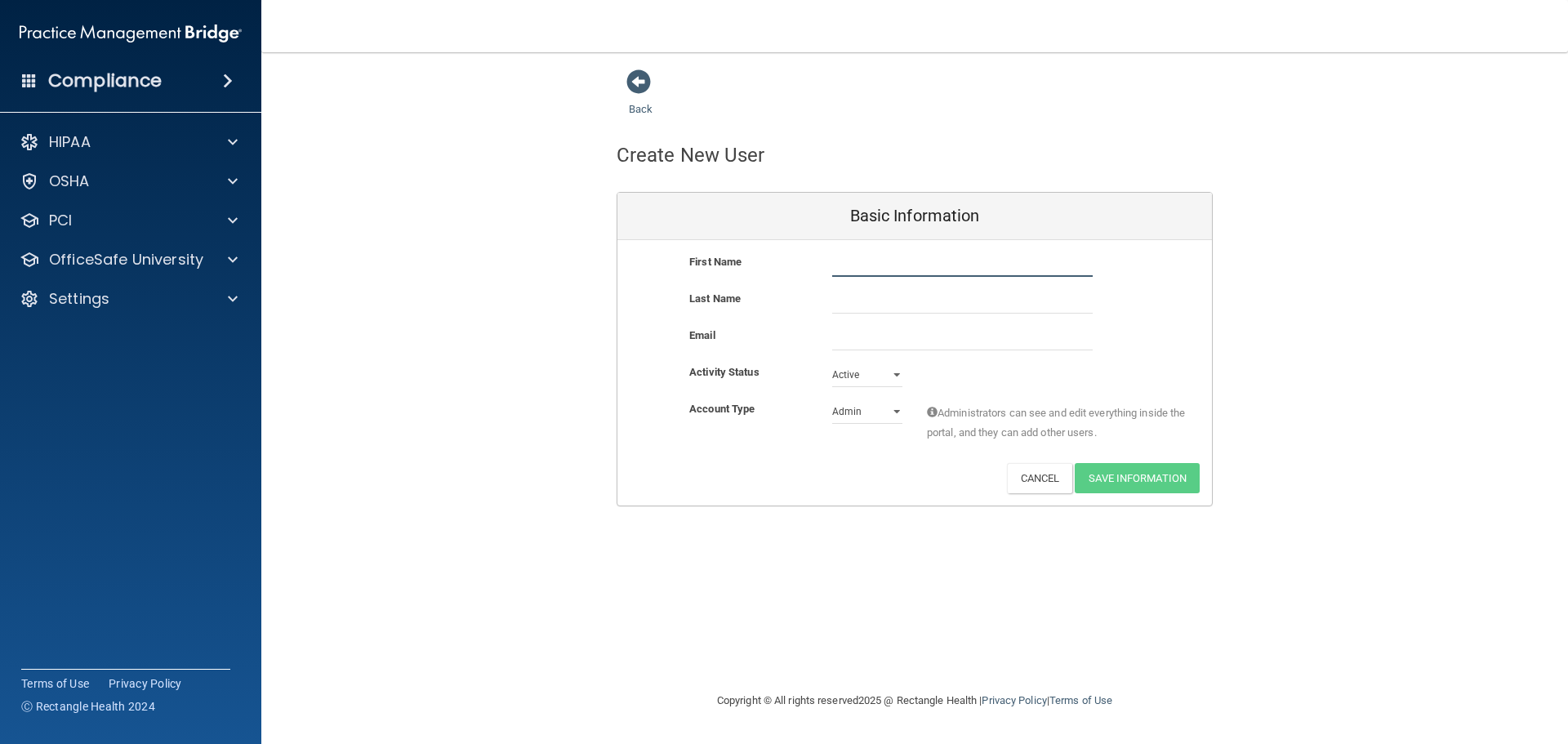
click at [875, 260] on input "text" at bounding box center [962, 265] width 260 height 25
type input "Jianxiong"
click at [902, 301] on input "text" at bounding box center [962, 301] width 260 height 25
type input "[PERSON_NAME]"
click at [885, 337] on input "email" at bounding box center [962, 339] width 260 height 25
